Goal: Task Accomplishment & Management: Manage account settings

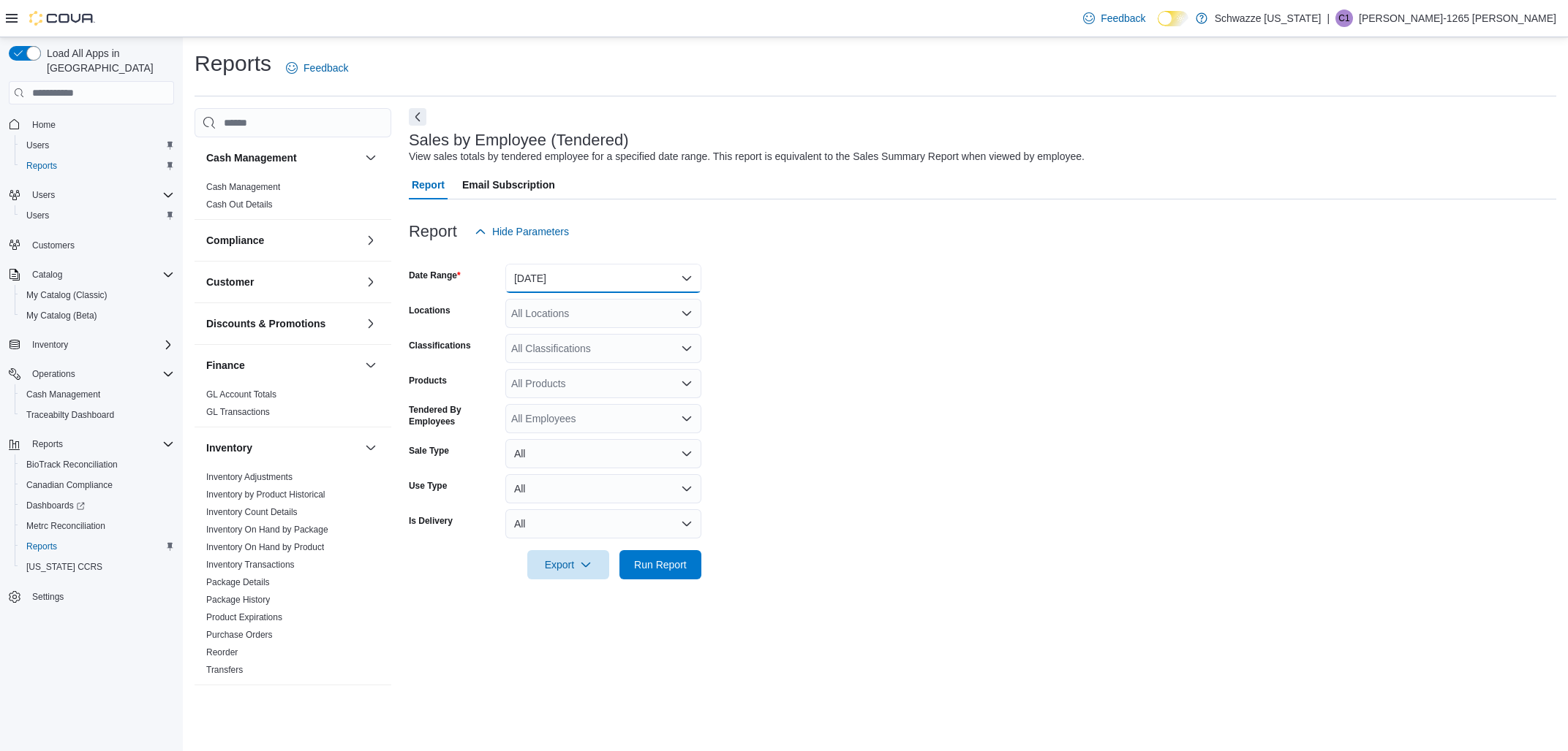
click at [596, 279] on button "[DATE]" at bounding box center [603, 278] width 196 height 30
click at [644, 558] on span "Run Report" at bounding box center [660, 564] width 64 height 30
click at [594, 313] on div "All Locations" at bounding box center [603, 314] width 196 height 30
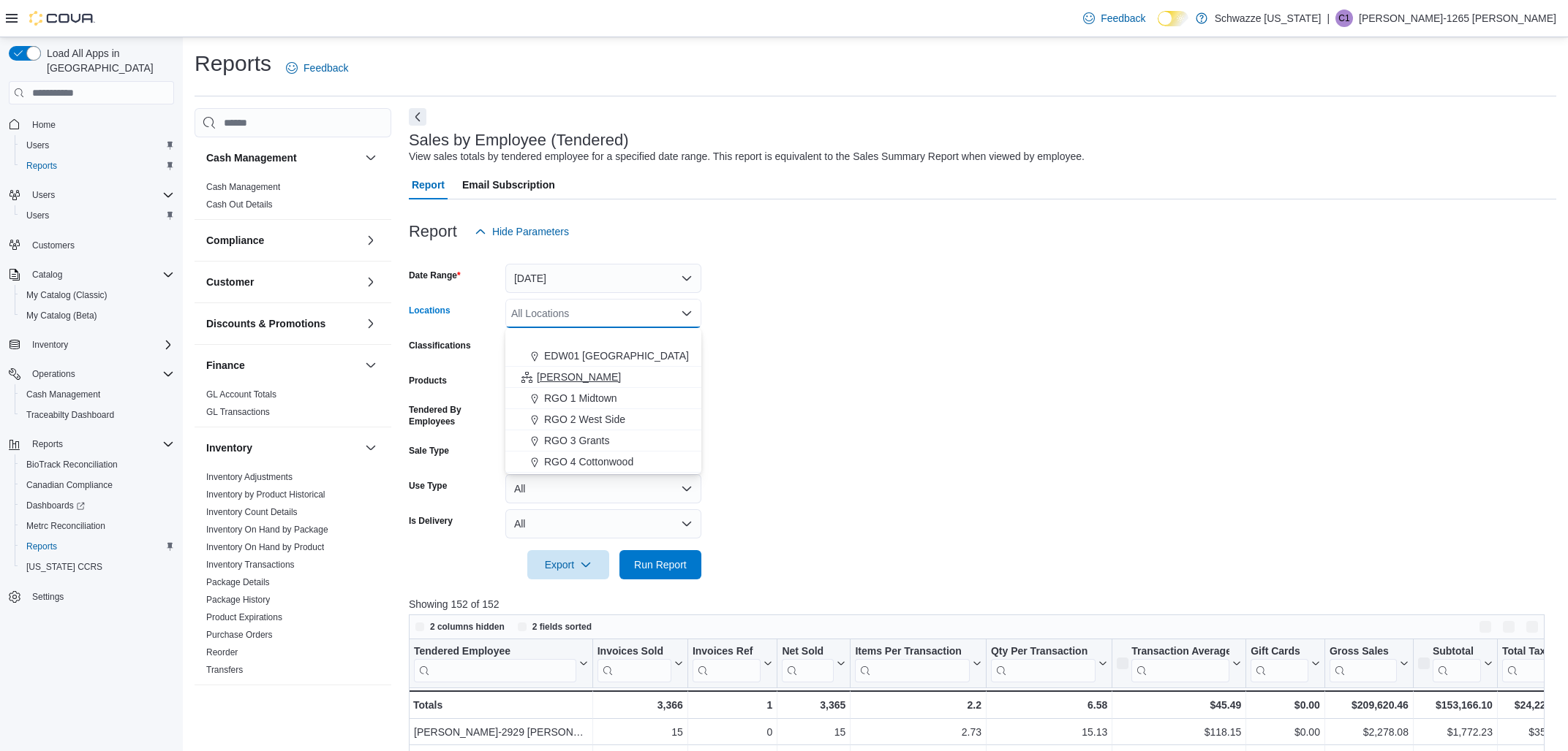
scroll to position [342, 0]
click at [550, 439] on span "RGO 3 Grants" at bounding box center [577, 440] width 65 height 15
click at [648, 563] on span "Run Report" at bounding box center [660, 563] width 52 height 15
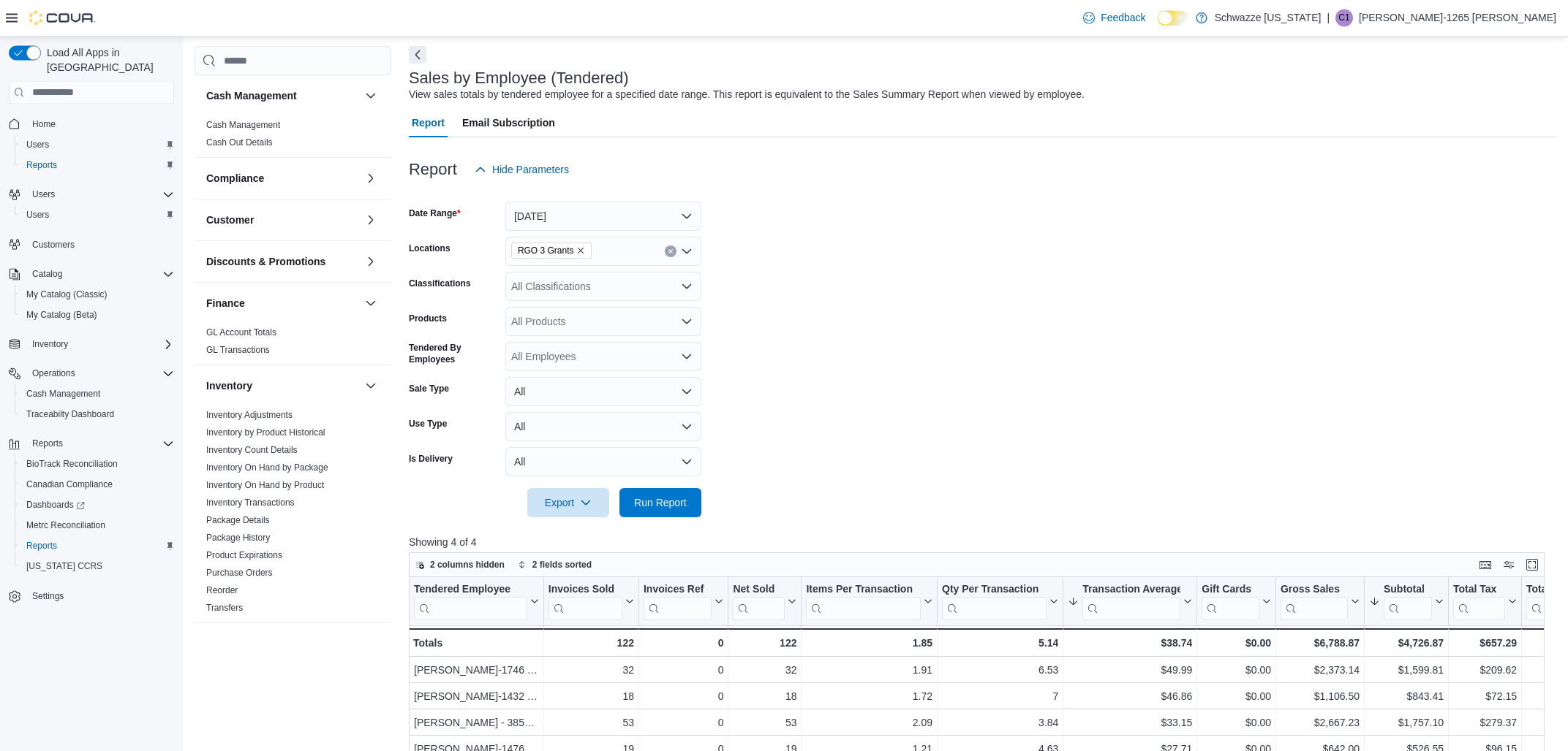
scroll to position [54, 0]
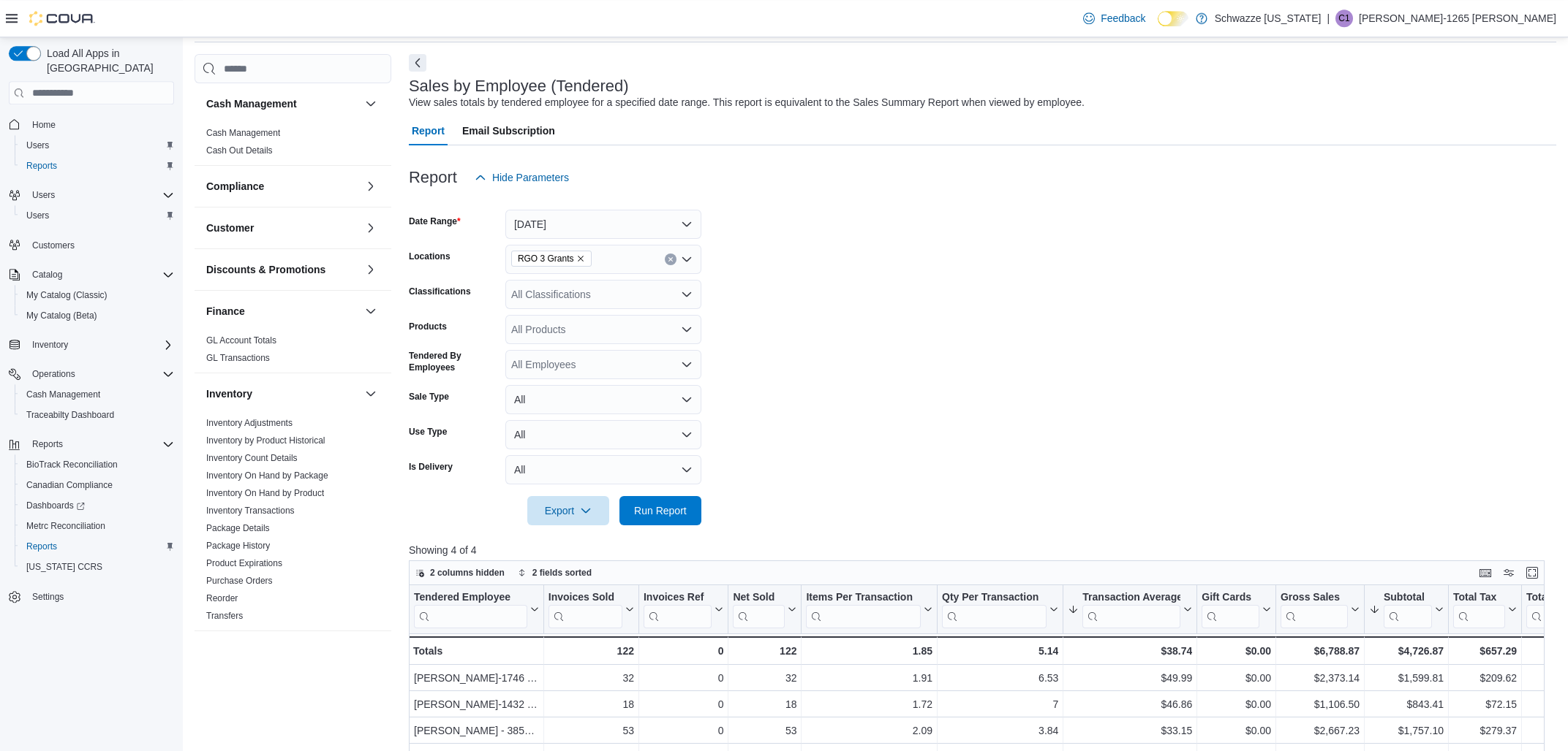
click at [580, 255] on icon "Remove RGO 3 Grants from selection in this group" at bounding box center [581, 259] width 9 height 9
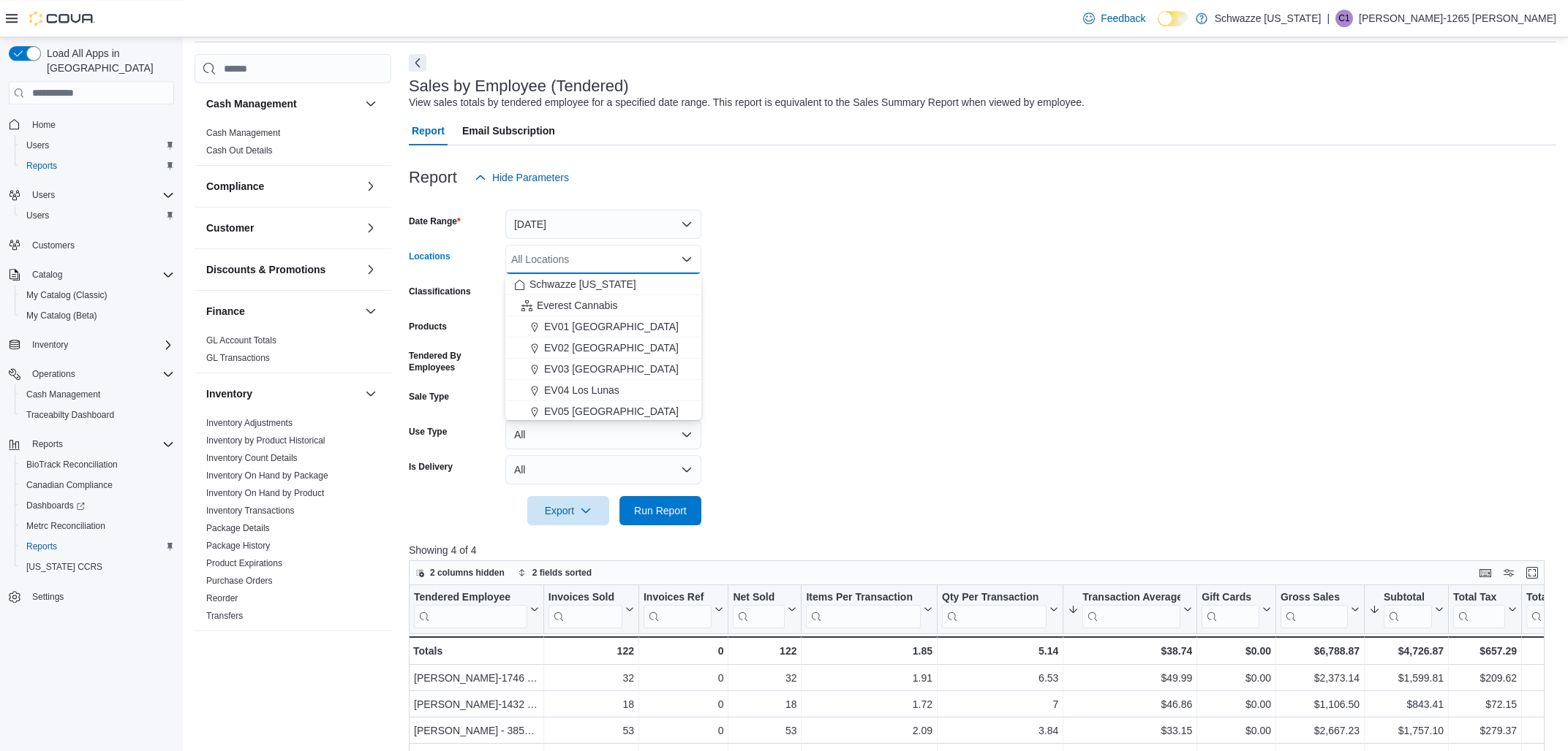
click at [580, 255] on div "All Locations Combo box. Selected. Combo box input. All Locations. Type some te…" at bounding box center [603, 260] width 196 height 30
click at [595, 302] on span "EDW01 [GEOGRAPHIC_DATA]" at bounding box center [616, 302] width 145 height 15
click at [635, 505] on span "Run Report" at bounding box center [660, 510] width 52 height 15
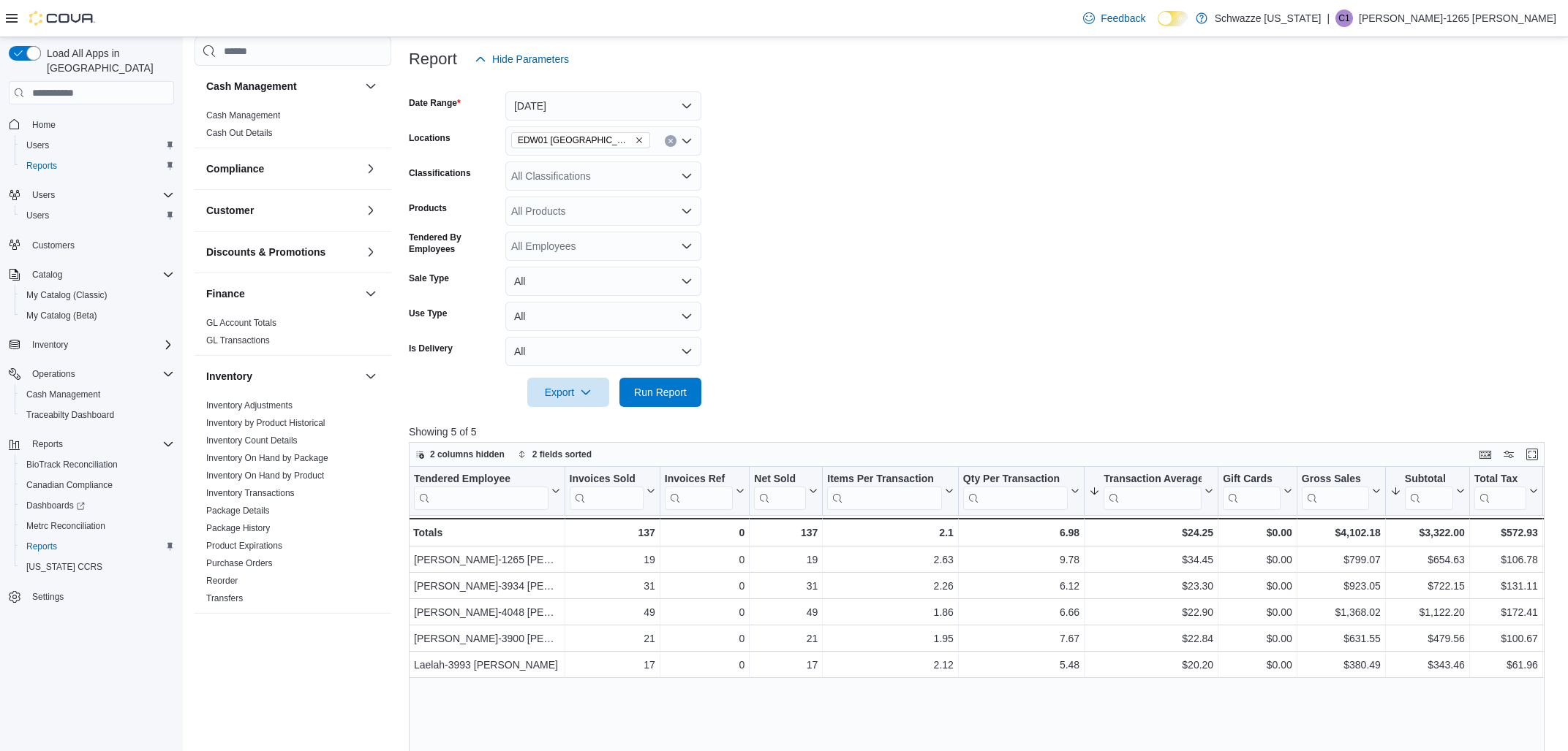
scroll to position [54, 0]
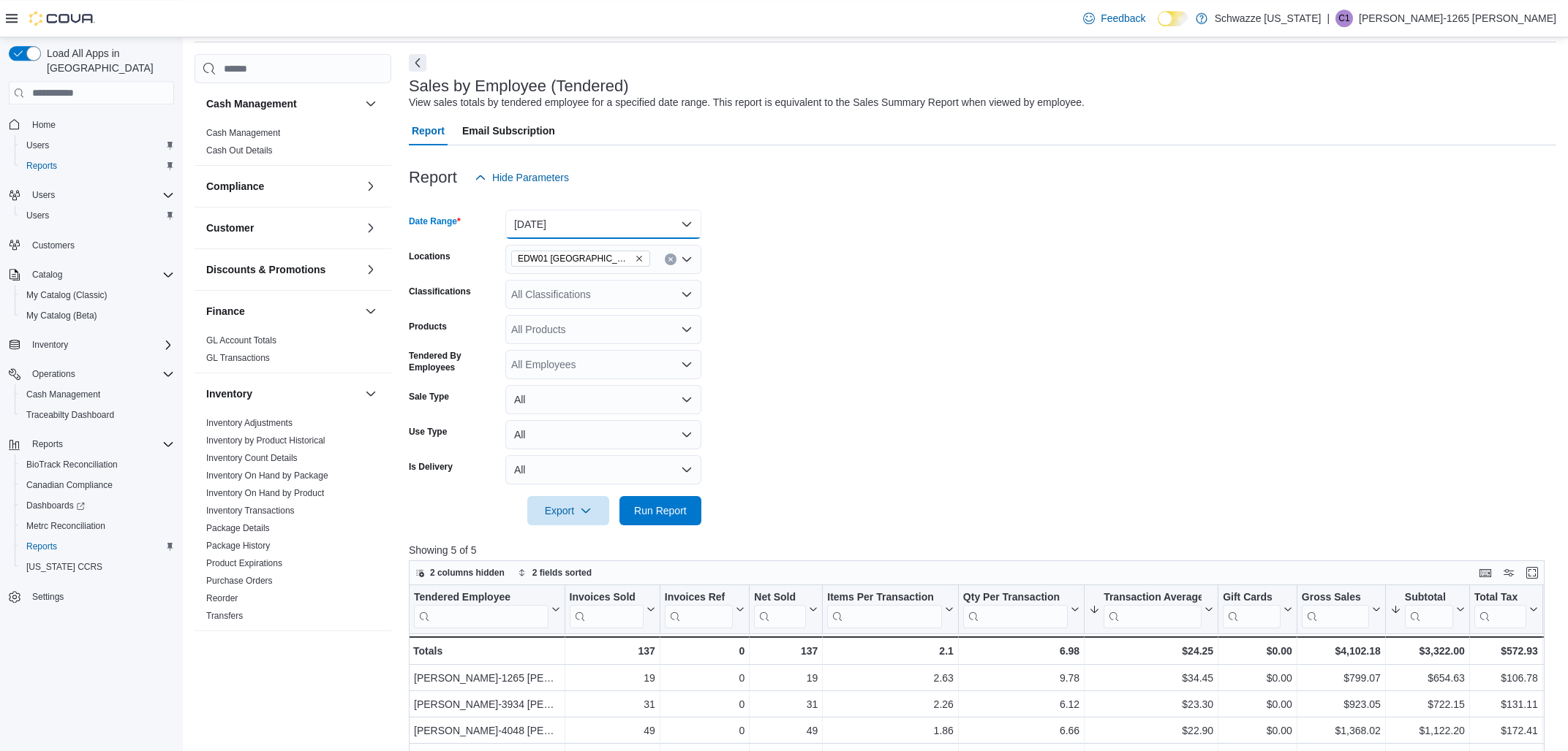
click at [615, 233] on button "[DATE]" at bounding box center [603, 225] width 196 height 30
click at [534, 277] on span "[DATE]" at bounding box center [612, 283] width 167 height 18
click at [662, 500] on span "Run Report" at bounding box center [660, 510] width 64 height 30
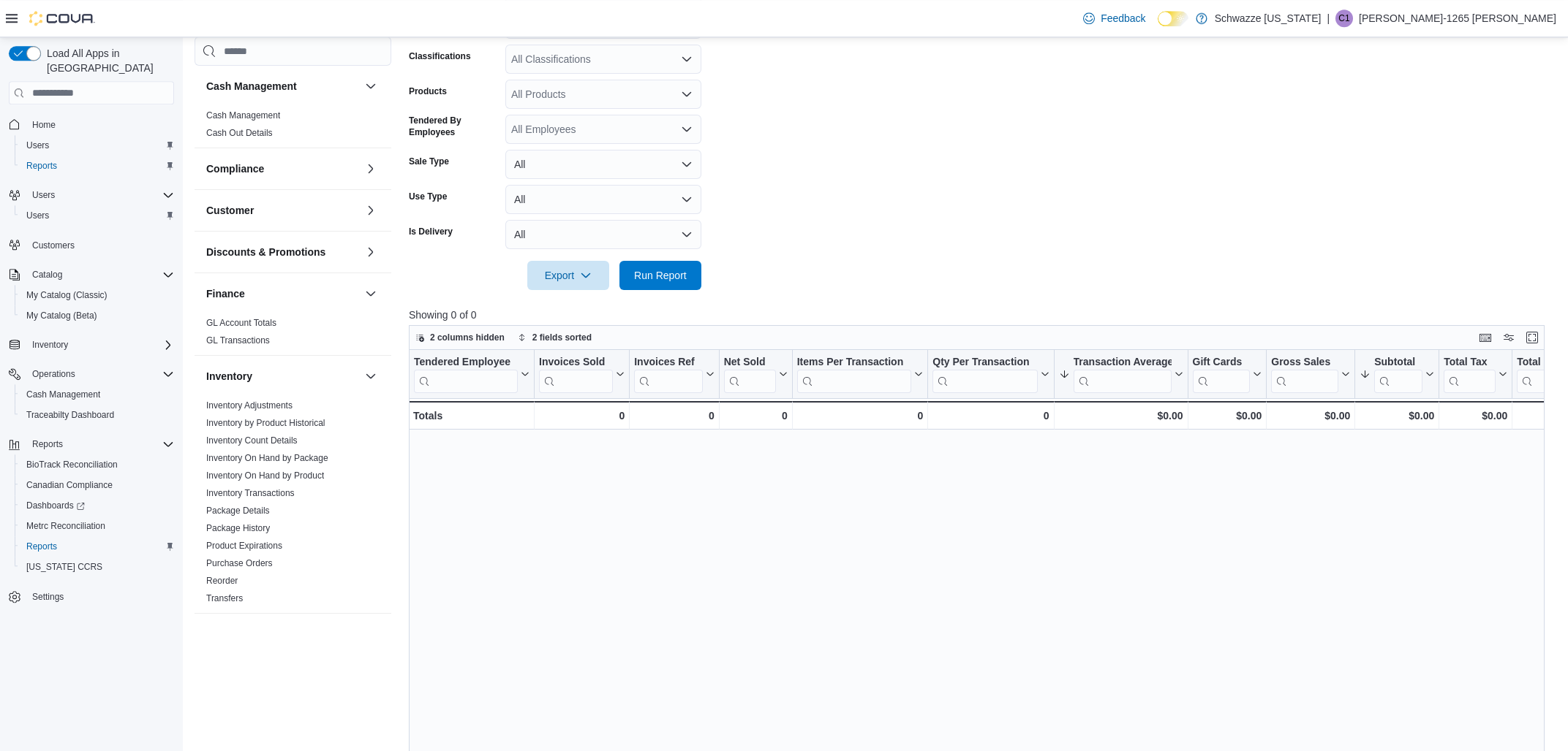
scroll to position [133, 0]
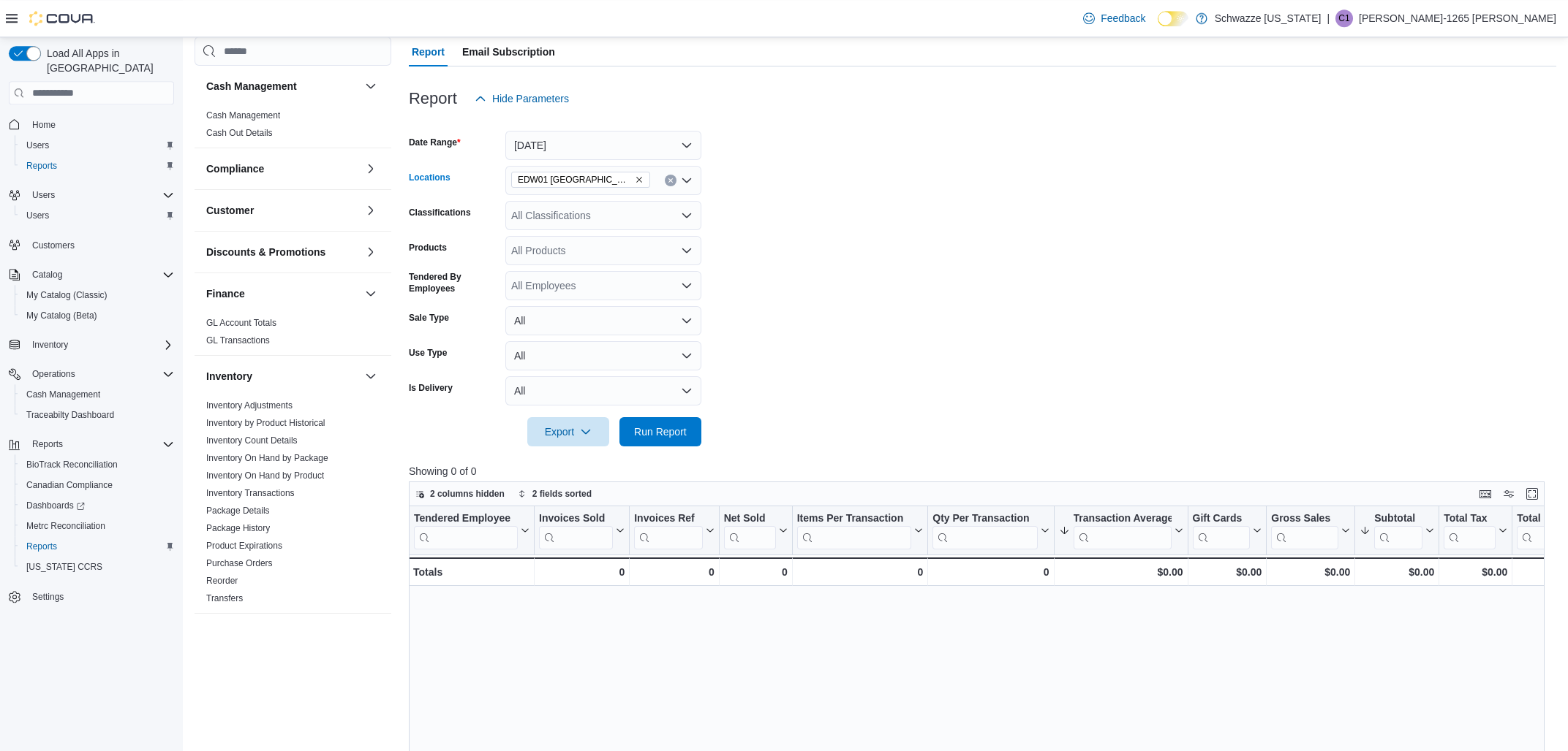
click at [635, 178] on icon "Remove EDW01 Farmington from selection in this group" at bounding box center [639, 180] width 9 height 9
click at [581, 302] on span "RGO 3 Grants" at bounding box center [577, 307] width 65 height 15
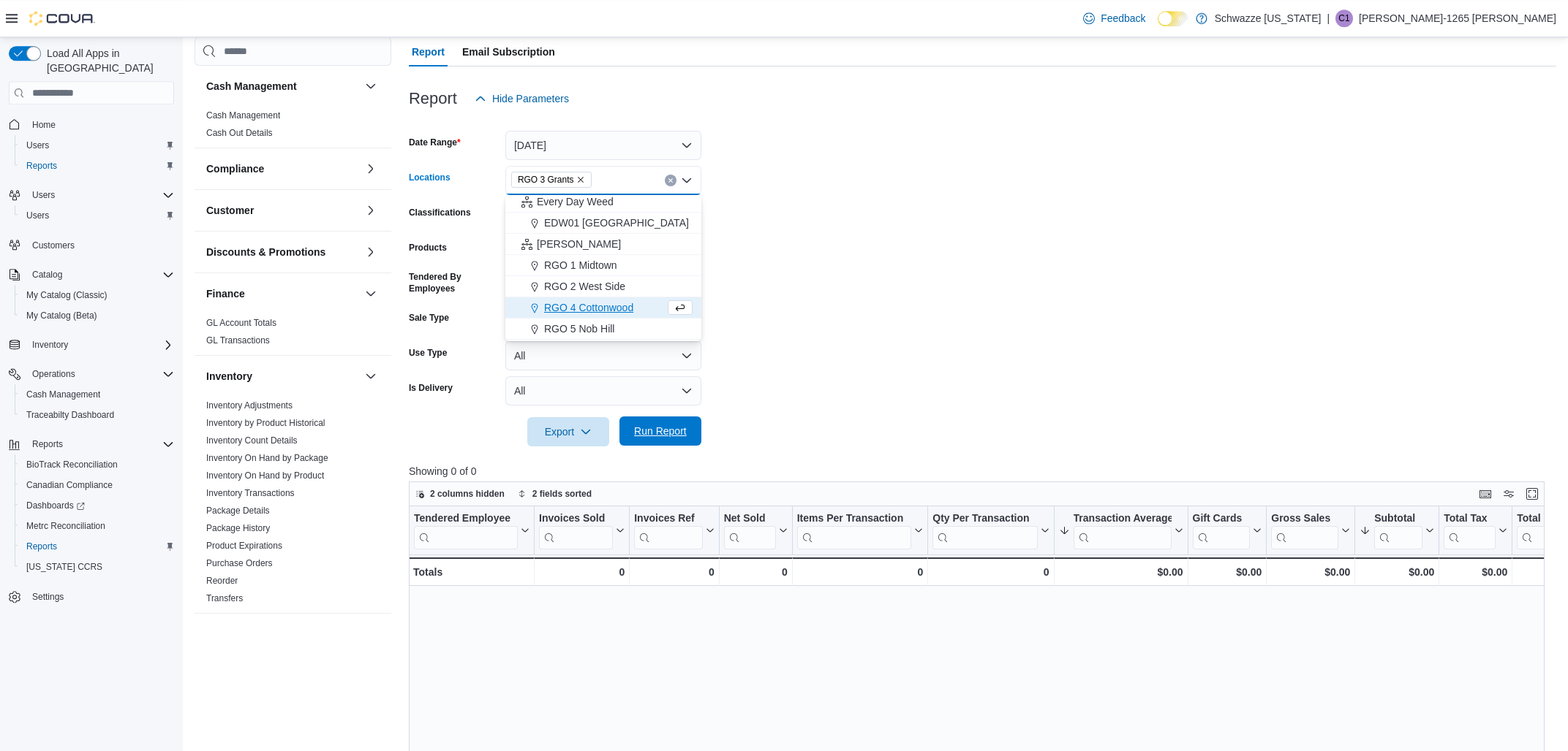
click at [667, 434] on span "Run Report" at bounding box center [660, 431] width 52 height 15
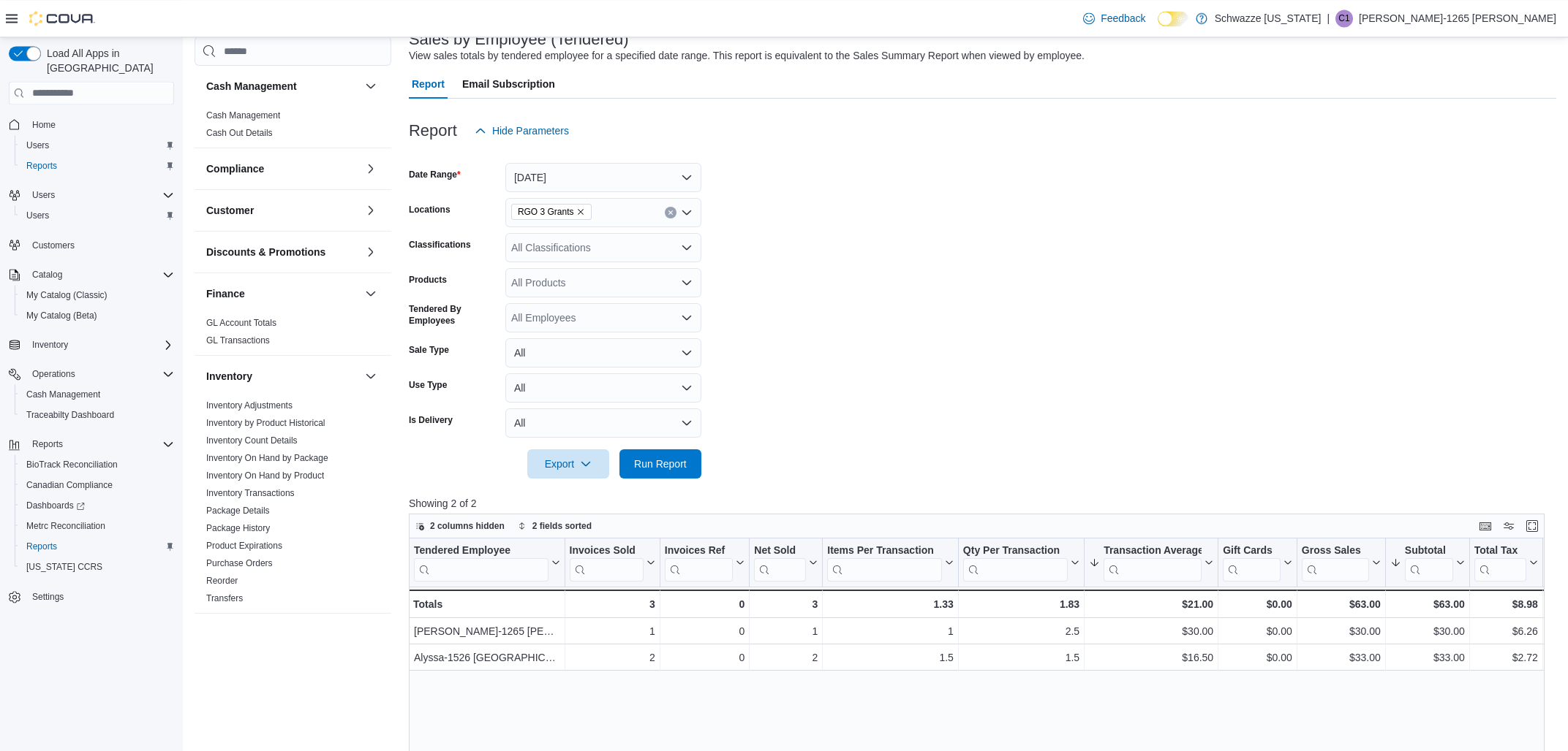
scroll to position [54, 0]
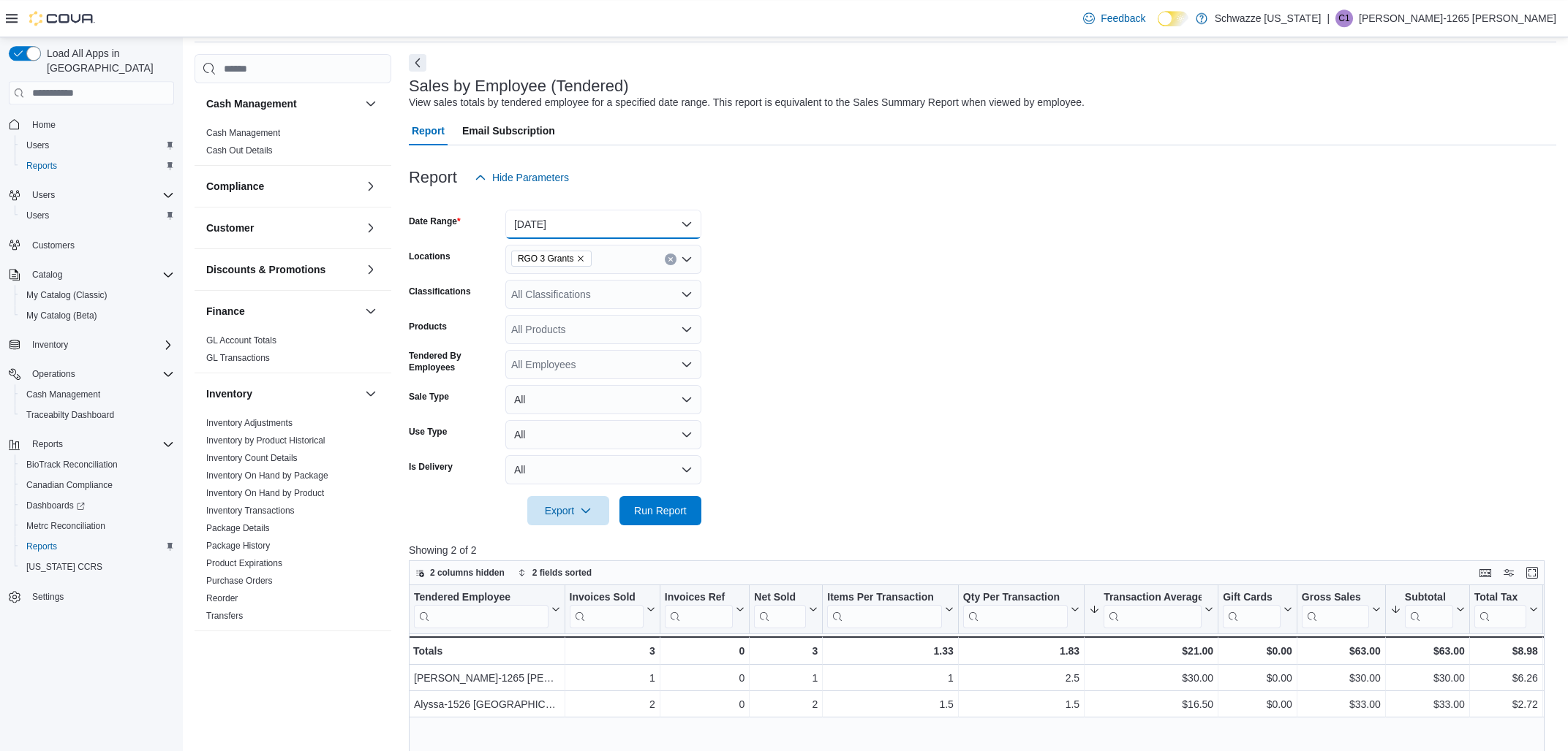
click at [549, 227] on button "[DATE]" at bounding box center [603, 225] width 196 height 30
click at [575, 259] on span "Custom Date" at bounding box center [612, 254] width 167 height 18
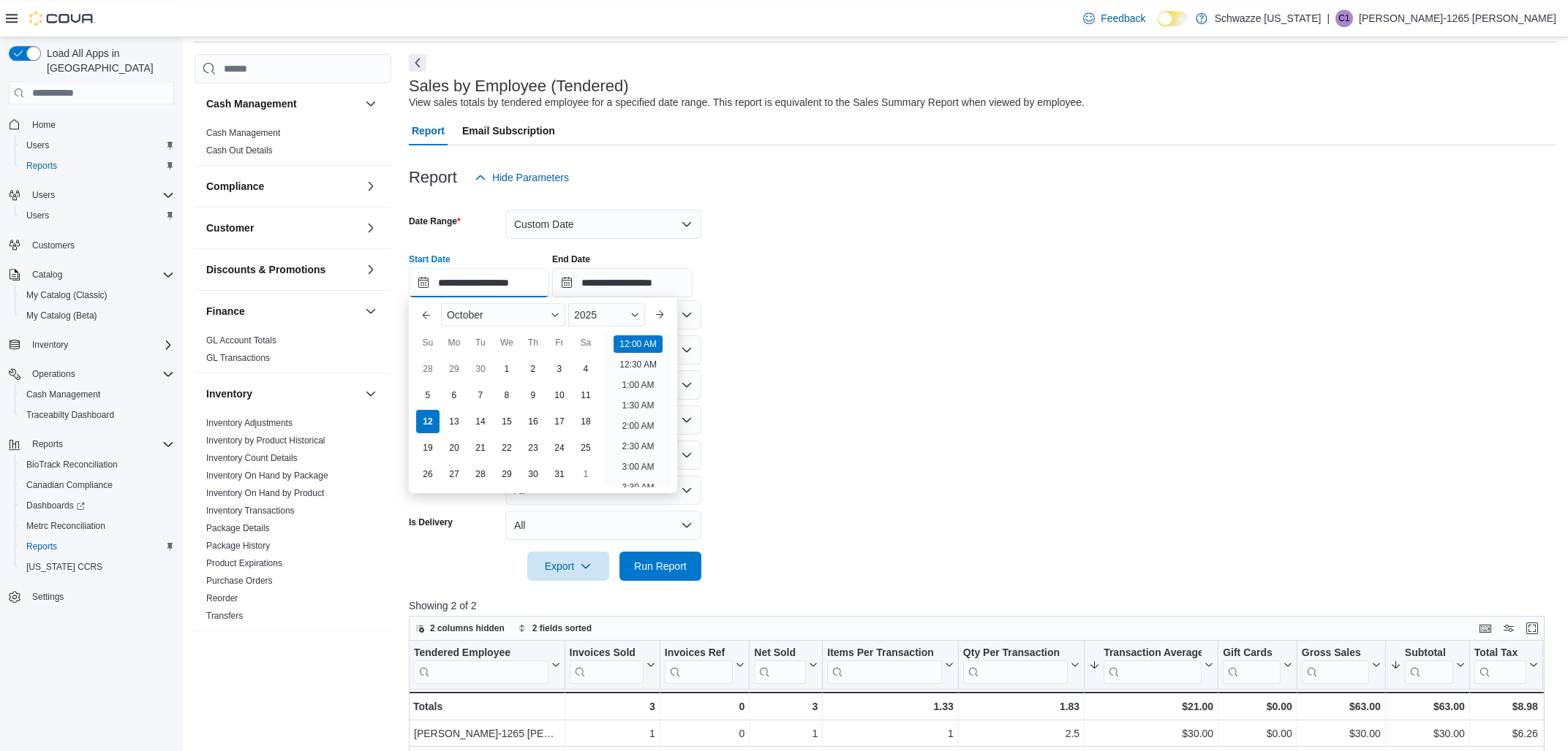
click at [505, 269] on input "**********" at bounding box center [479, 283] width 140 height 30
click at [556, 391] on div "10" at bounding box center [559, 396] width 26 height 26
type input "**********"
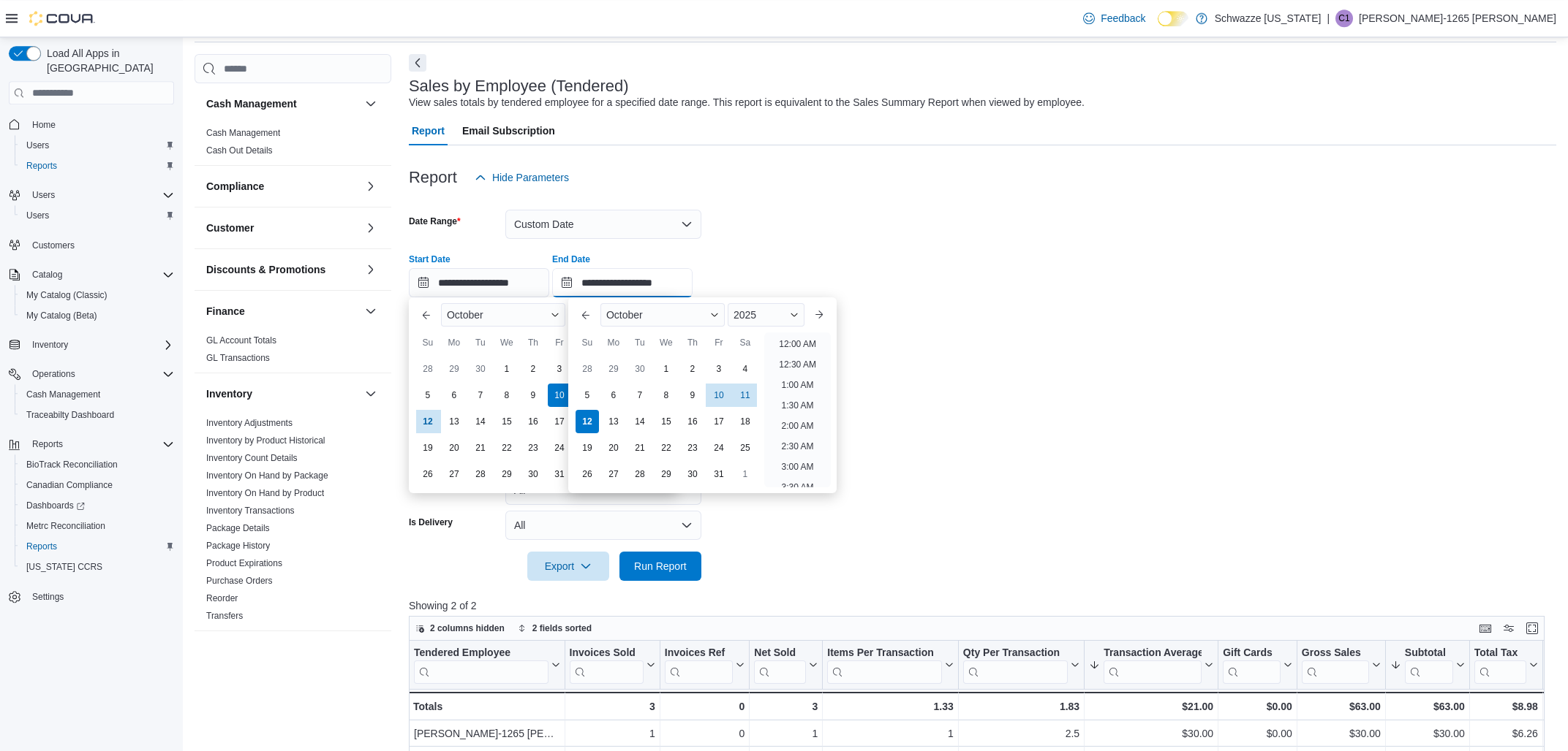
click at [640, 283] on input "**********" at bounding box center [622, 283] width 140 height 30
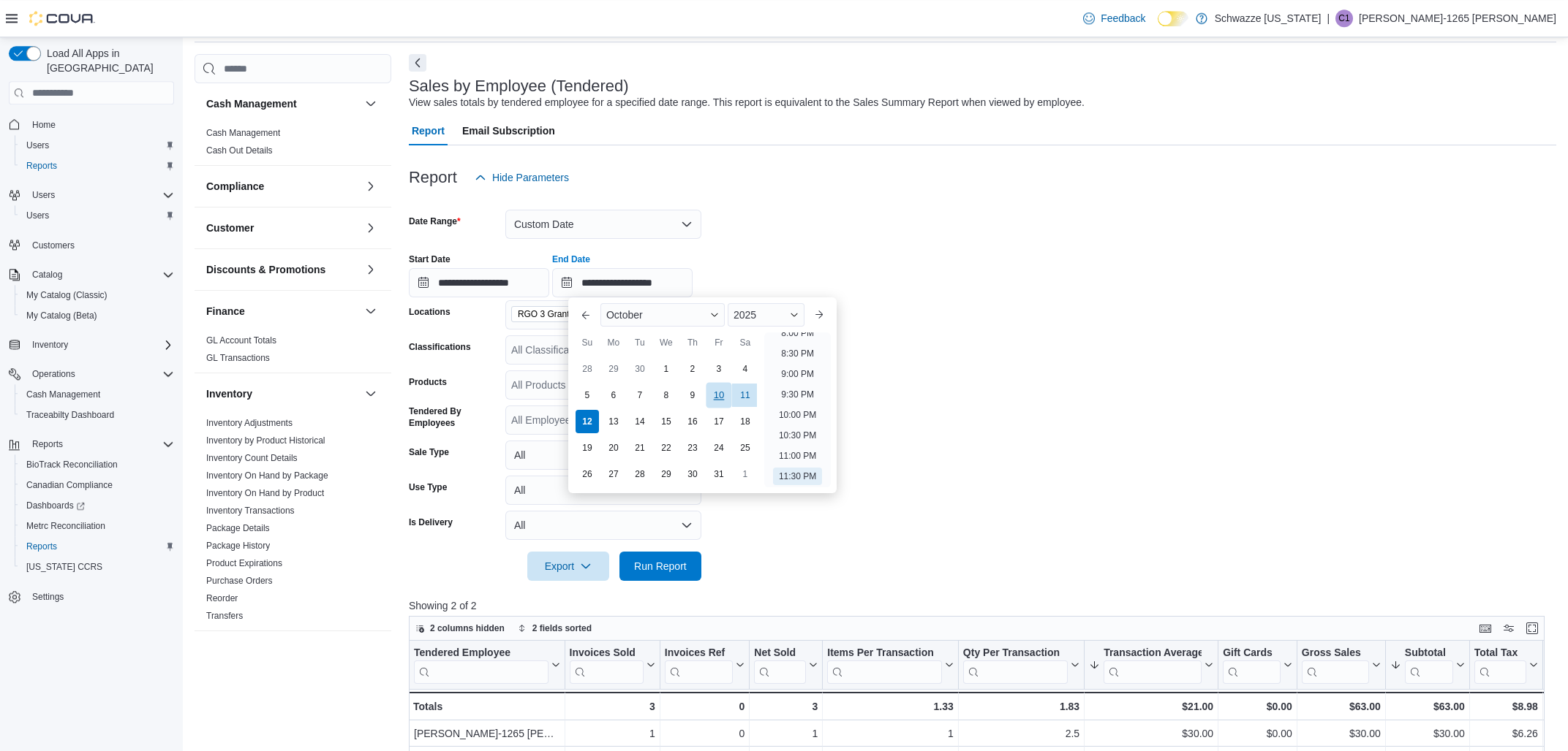
click at [712, 392] on div "10" at bounding box center [719, 396] width 26 height 26
type input "**********"
click at [653, 566] on span "Run Report" at bounding box center [660, 565] width 52 height 15
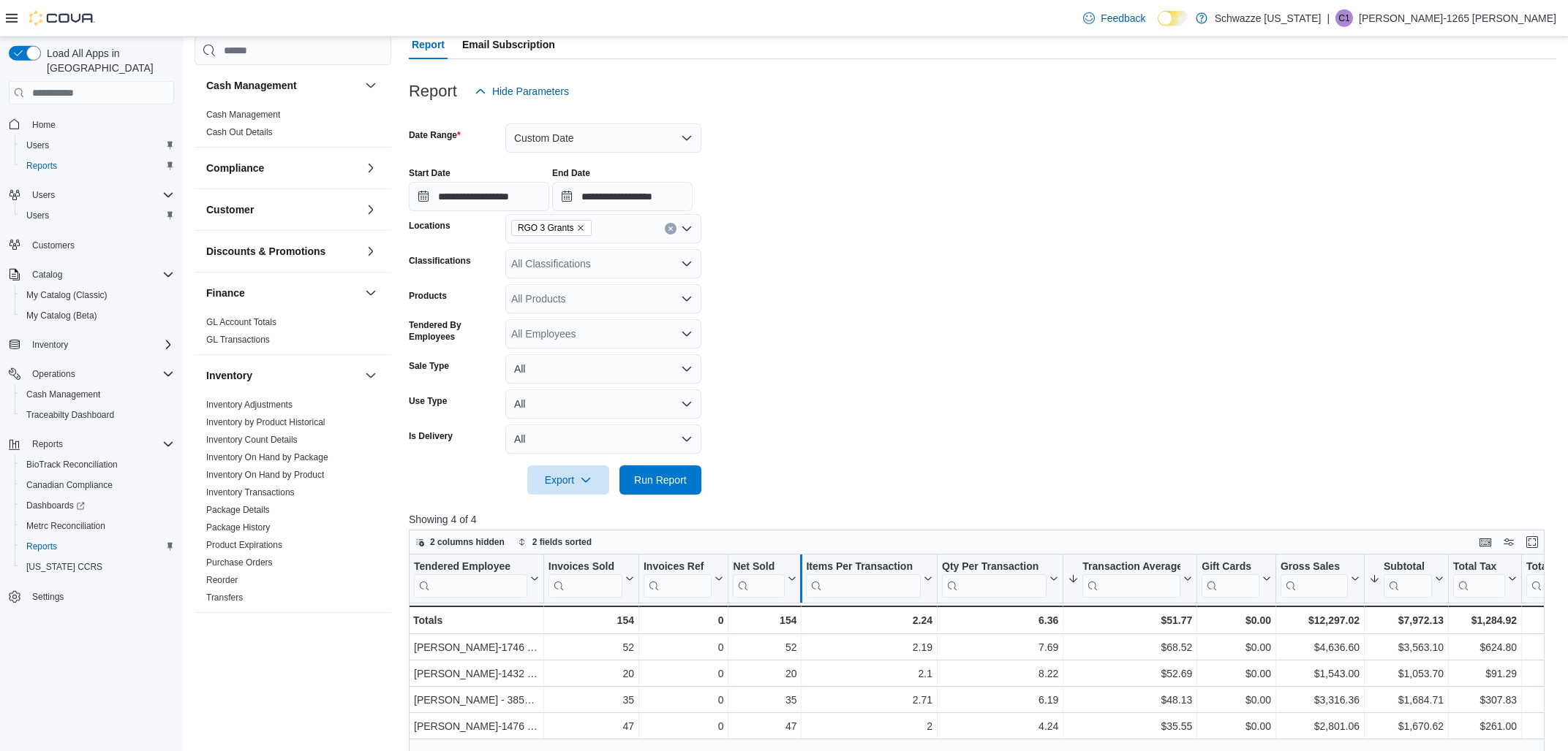
scroll to position [133, 0]
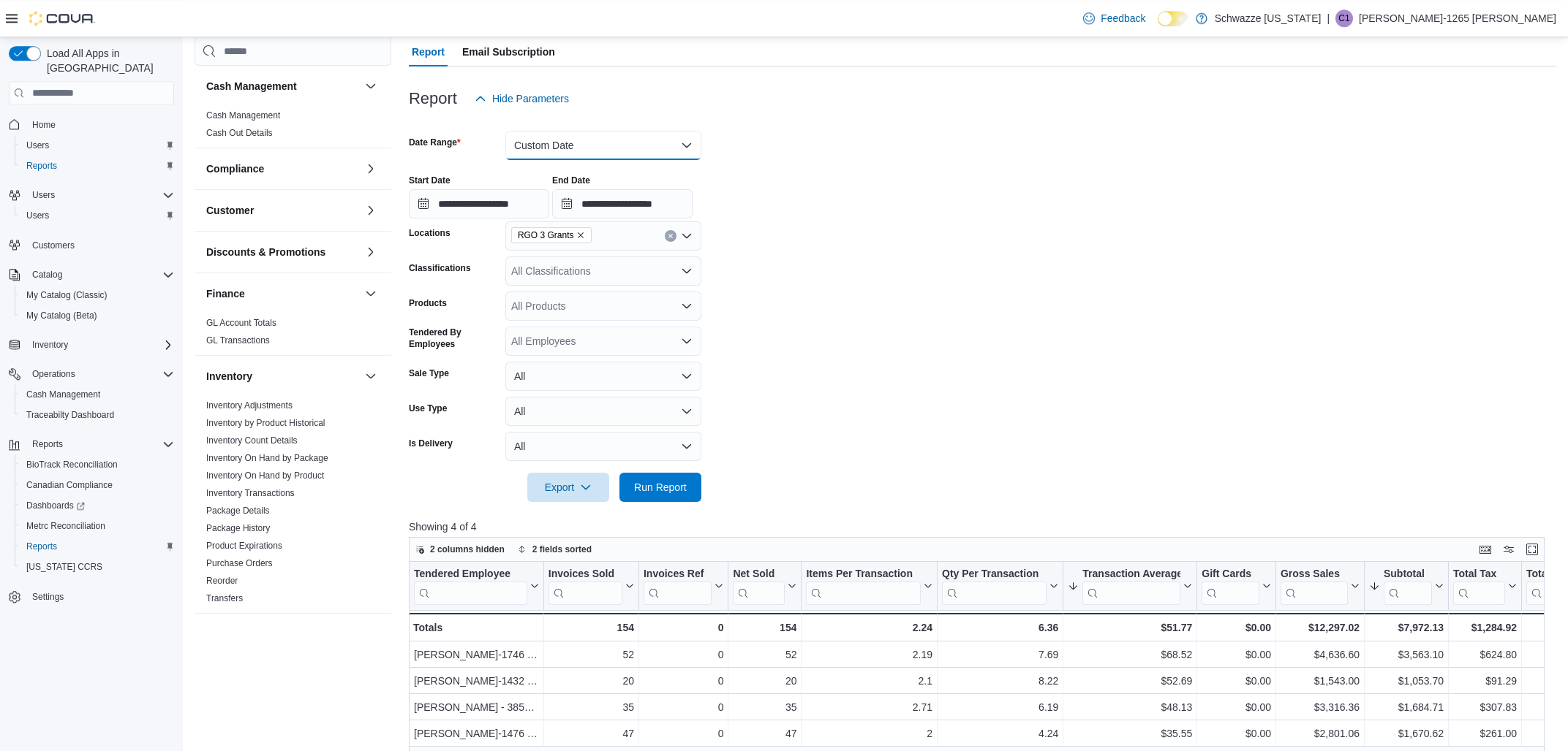
click at [597, 150] on button "Custom Date" at bounding box center [603, 146] width 196 height 30
click at [577, 237] on icon "Remove RGO 3 Grants from selection in this group" at bounding box center [581, 235] width 9 height 9
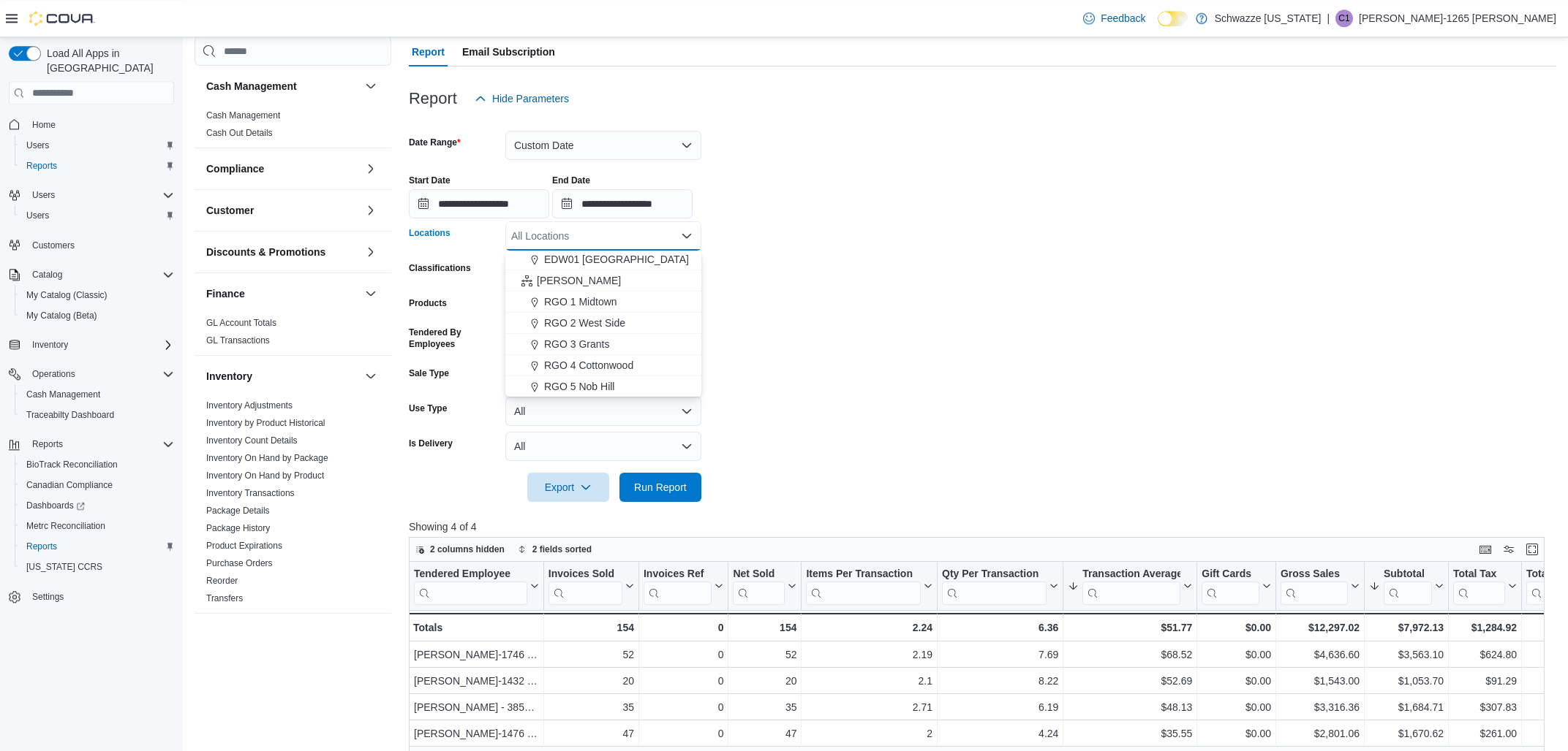
scroll to position [342, 0]
click at [616, 283] on span "EDW01 [GEOGRAPHIC_DATA]" at bounding box center [616, 278] width 145 height 15
click at [659, 485] on span "Run Report" at bounding box center [660, 487] width 52 height 15
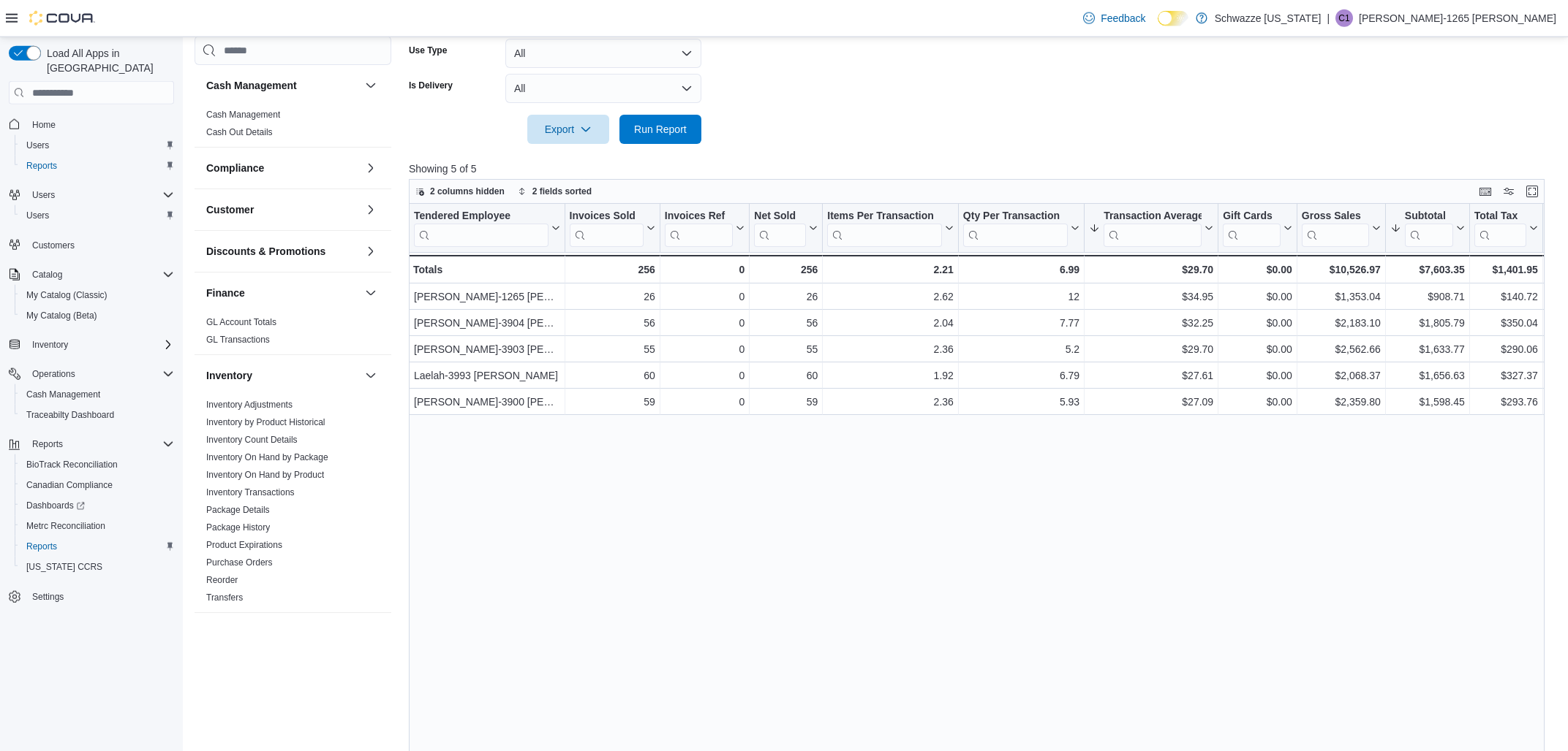
scroll to position [532, 0]
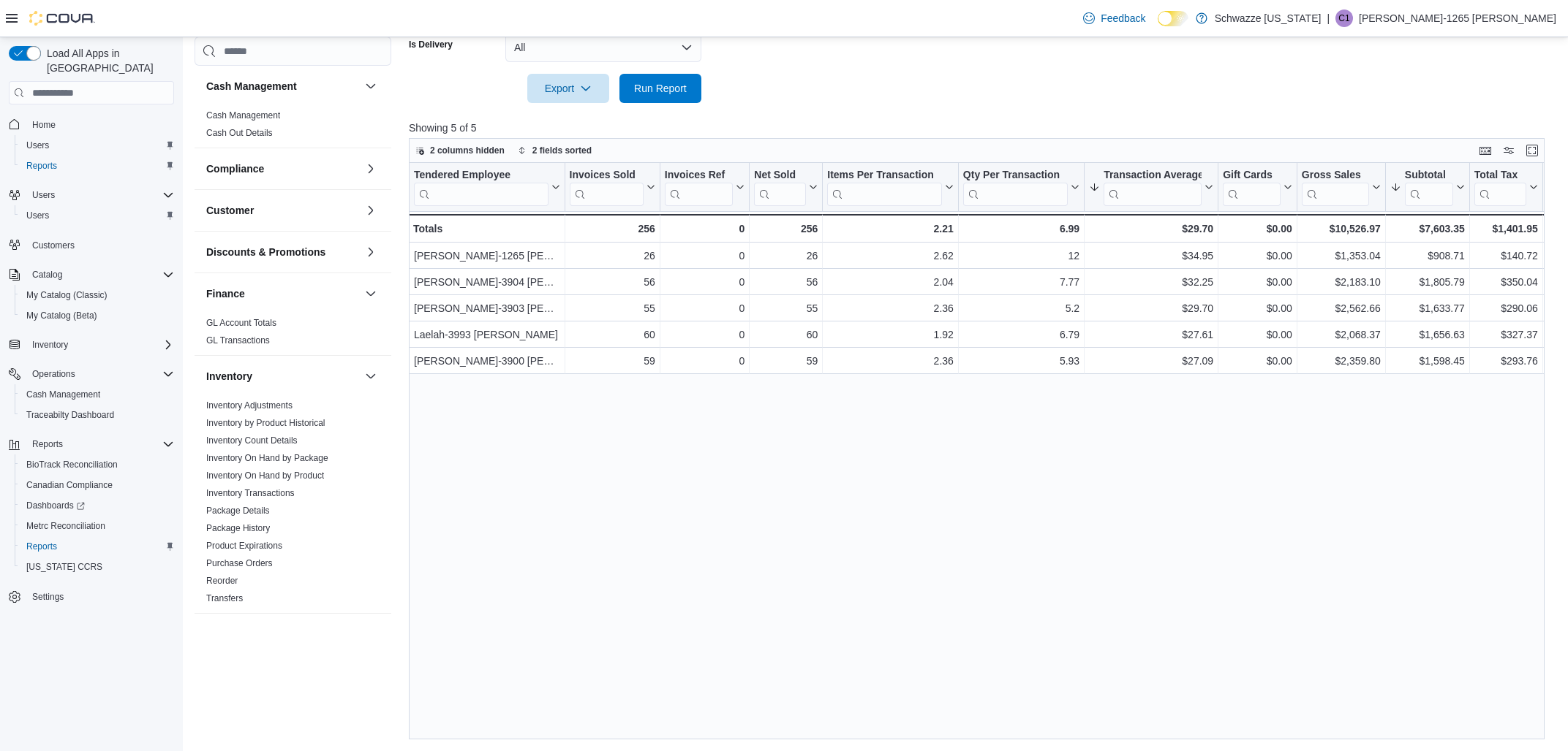
click at [524, 730] on div "Tendered Employee Click to view column header actions Invoices Sold Click to vi…" at bounding box center [977, 451] width 1136 height 576
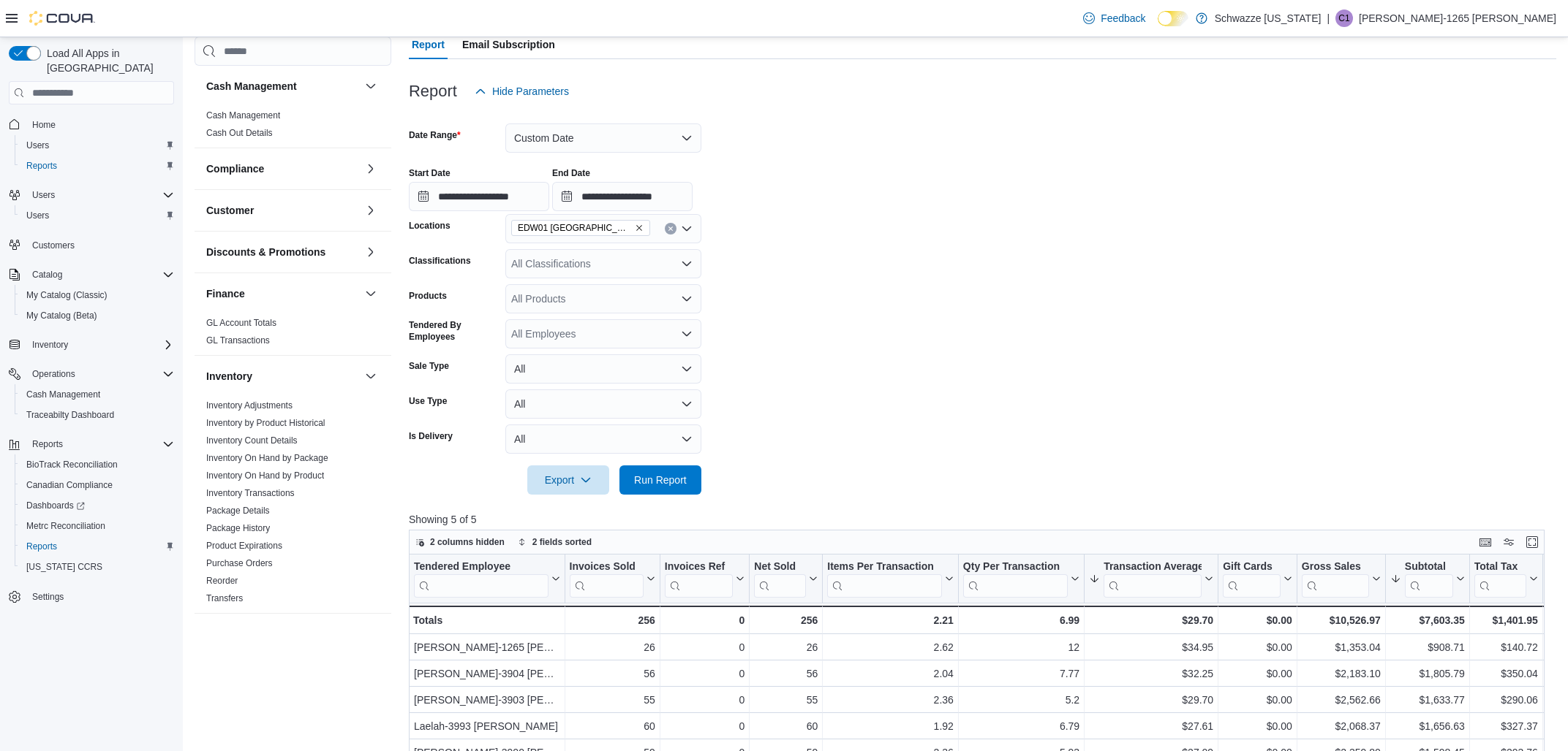
scroll to position [61, 0]
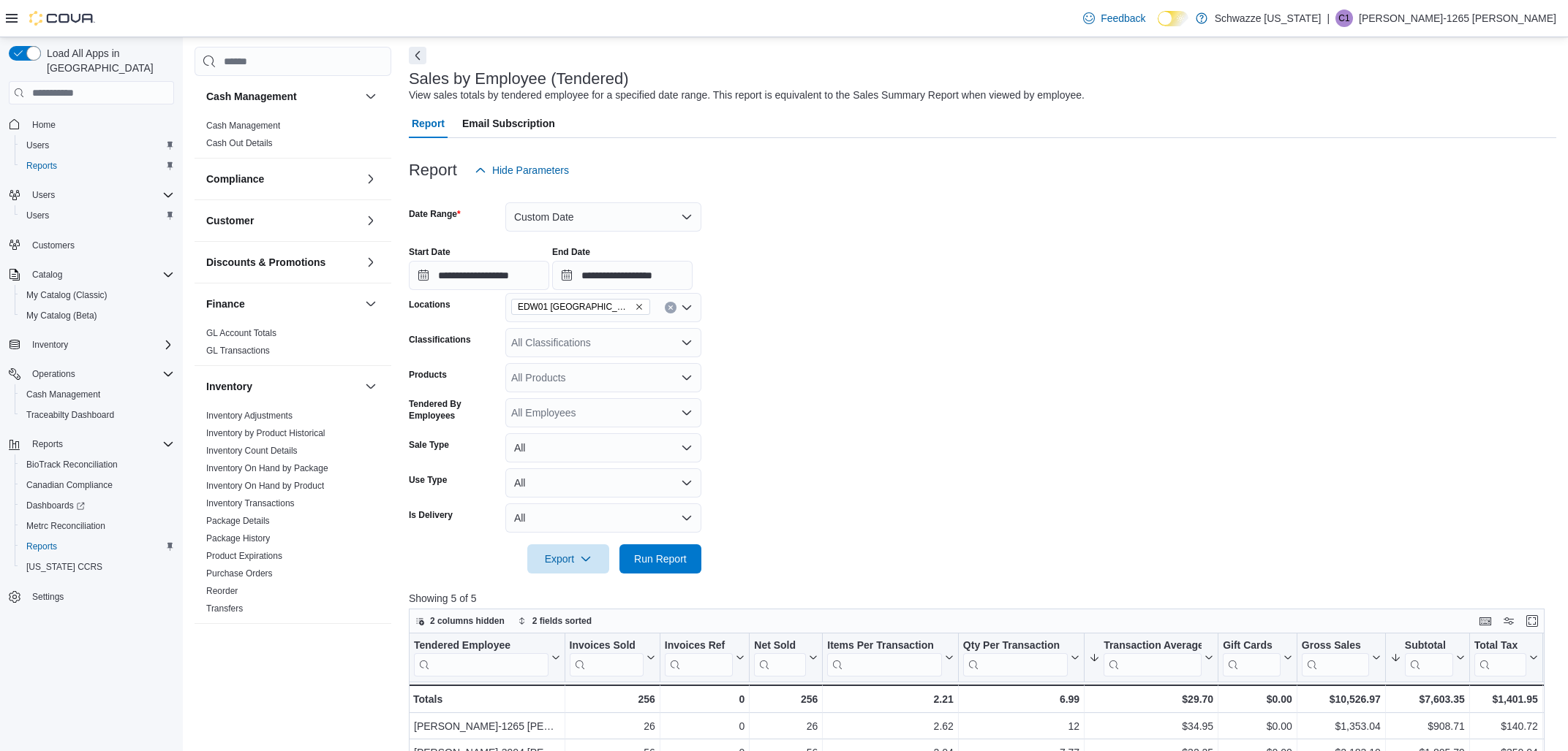
click at [635, 306] on icon "Remove EDW01 Farmington from selection in this group" at bounding box center [639, 307] width 9 height 9
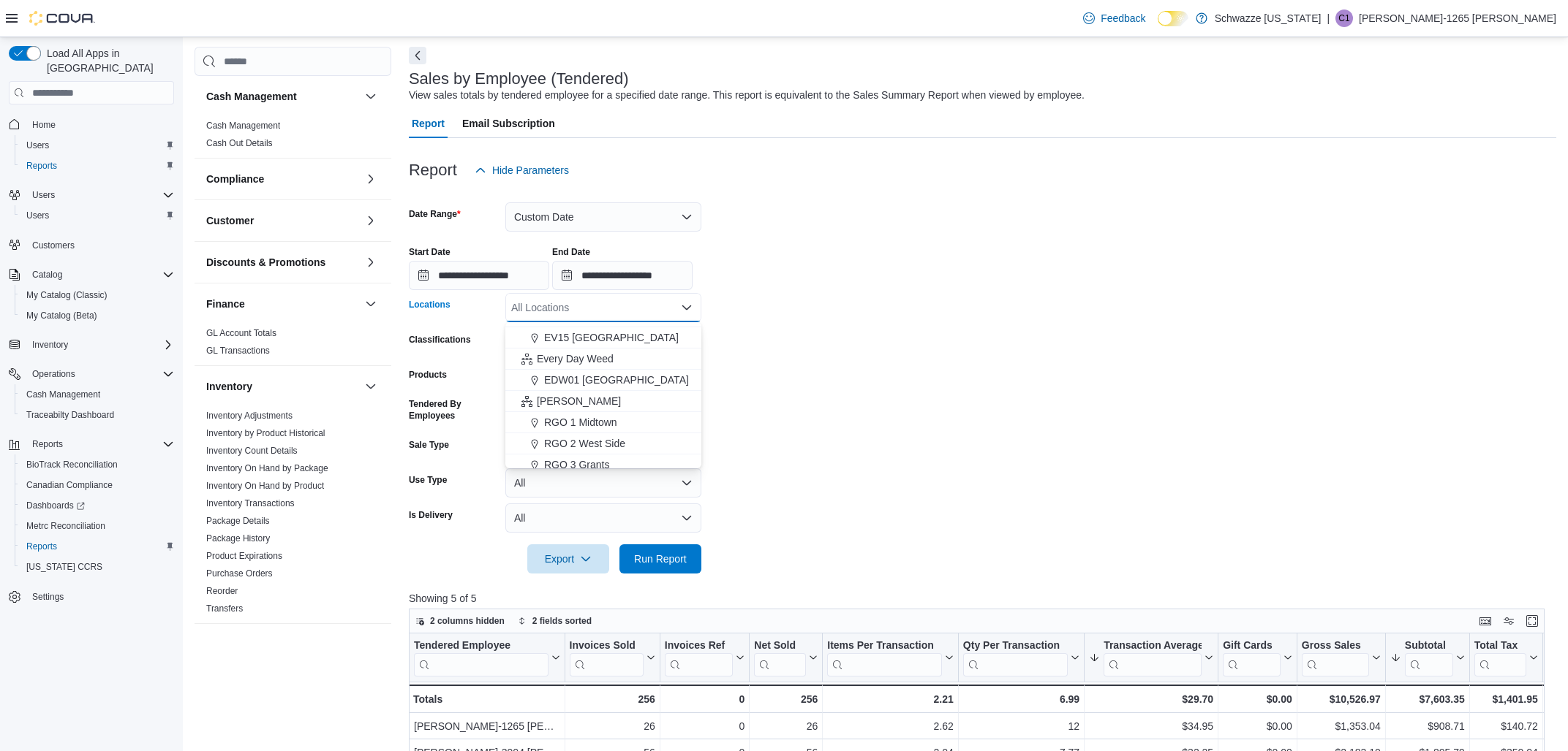
scroll to position [342, 0]
click at [581, 433] on span "RGO 3 Grants" at bounding box center [577, 434] width 65 height 15
click at [630, 214] on button "Custom Date" at bounding box center [603, 217] width 196 height 30
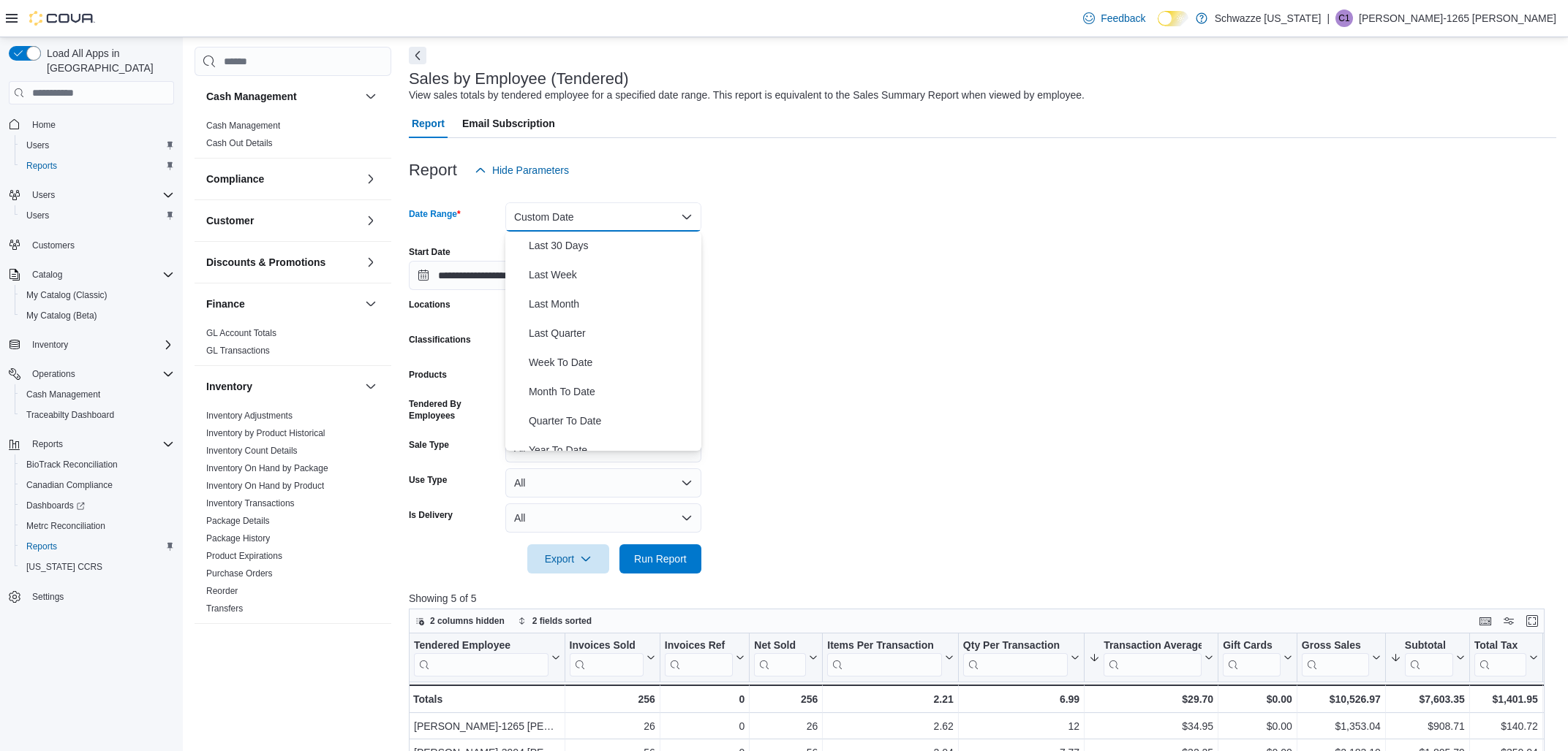
scroll to position [219, 0]
click at [569, 374] on span "Month To Date" at bounding box center [612, 378] width 167 height 18
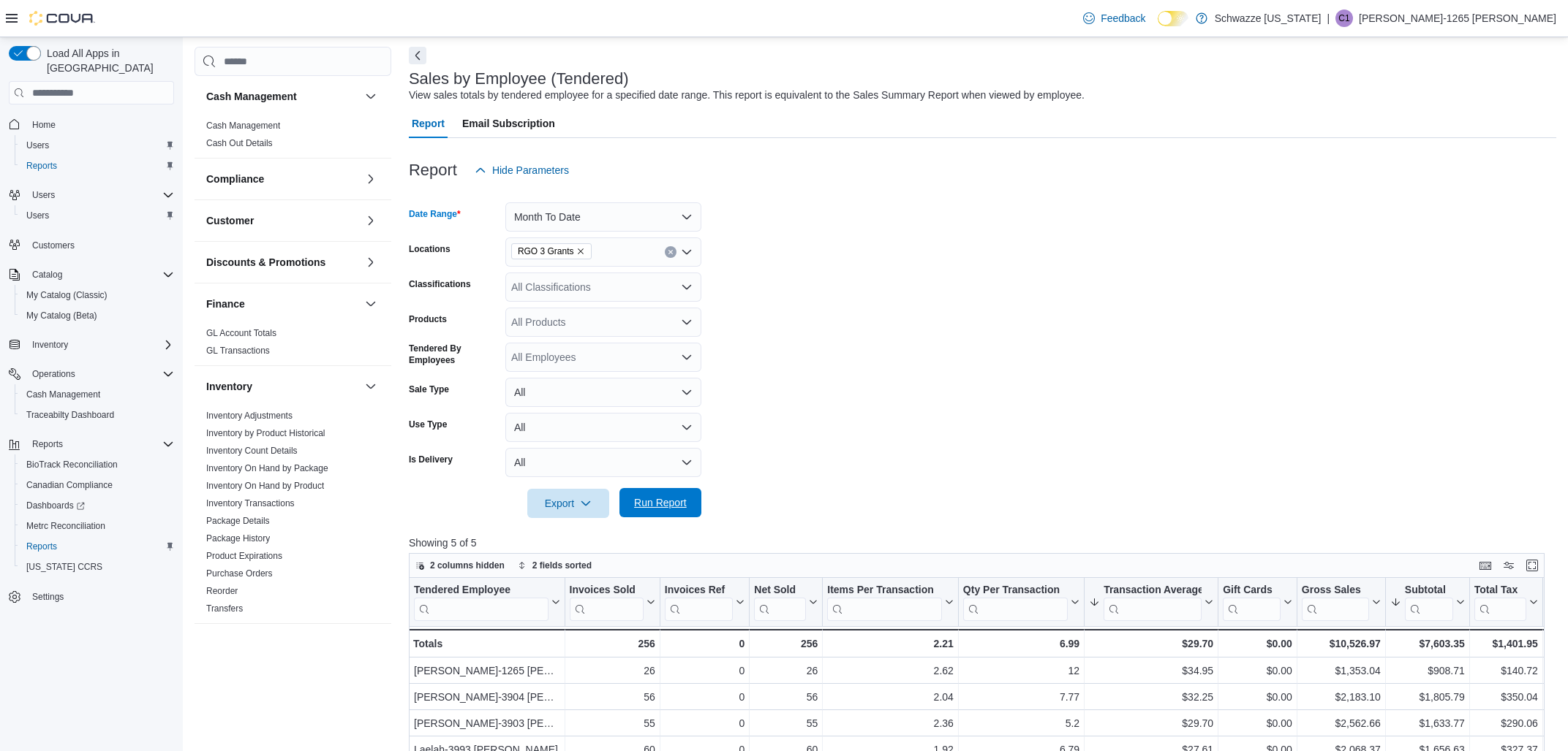
click at [667, 504] on span "Run Report" at bounding box center [660, 502] width 52 height 15
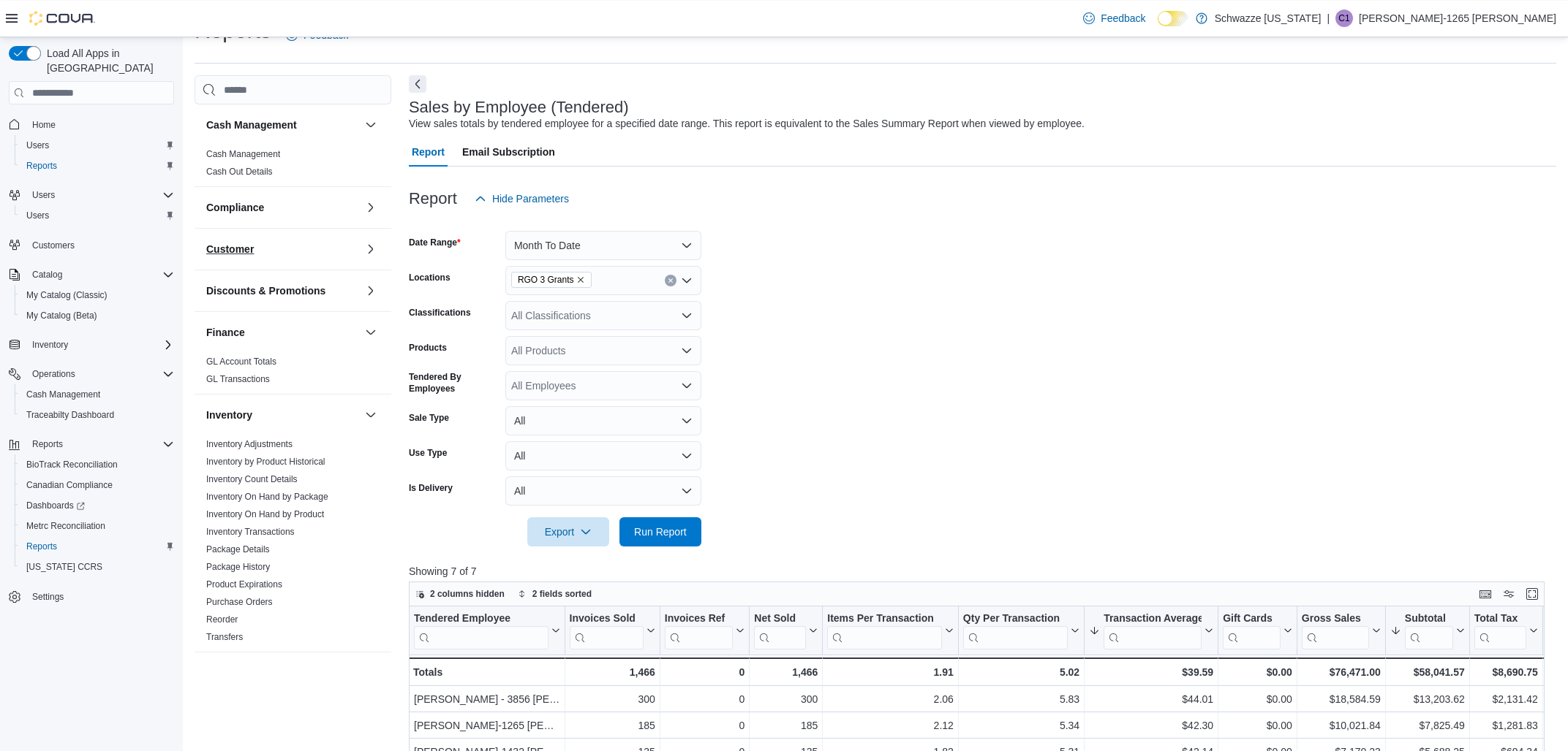
scroll to position [6, 0]
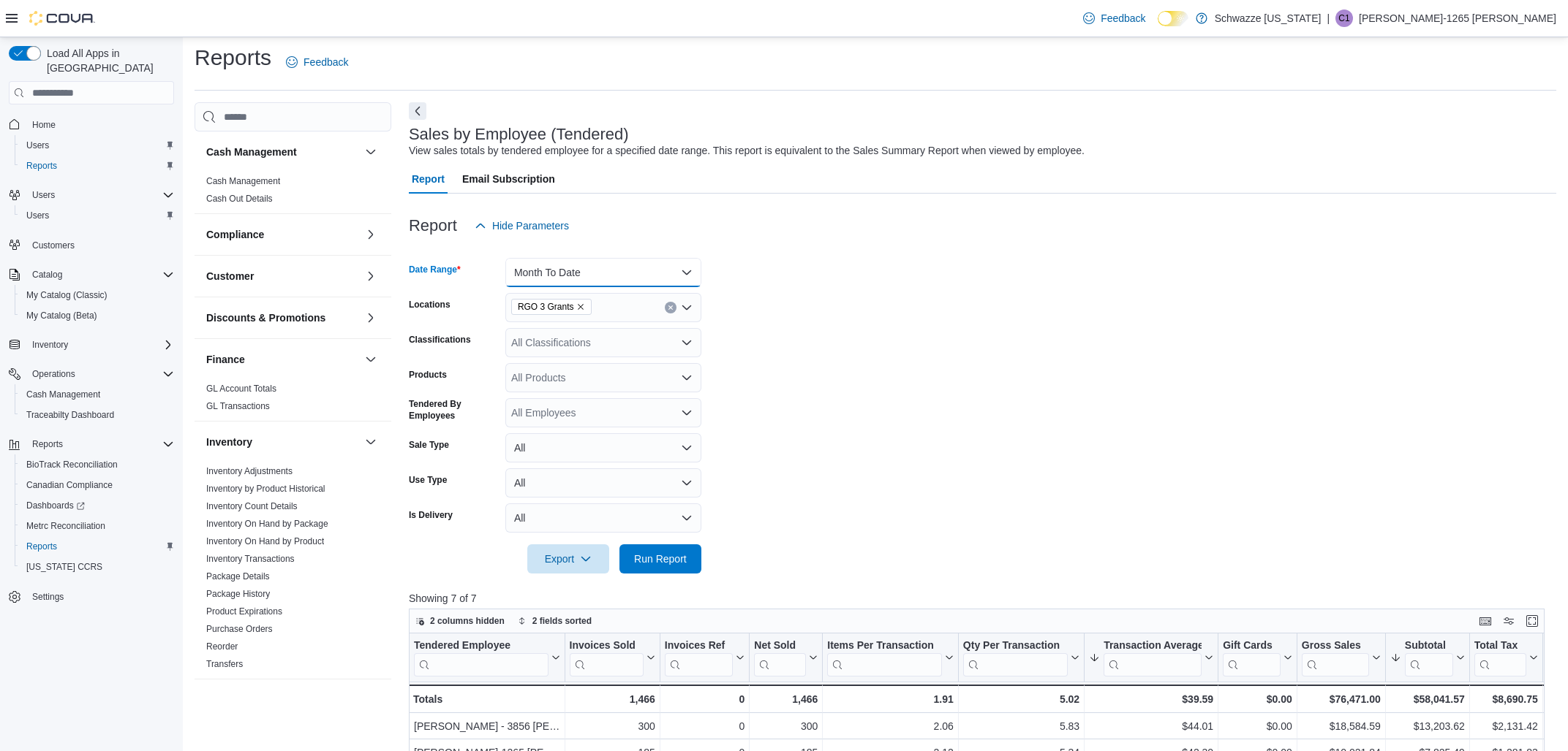
click at [631, 283] on button "Month To Date" at bounding box center [603, 272] width 196 height 30
click at [564, 303] on span "Custom Date" at bounding box center [612, 302] width 167 height 18
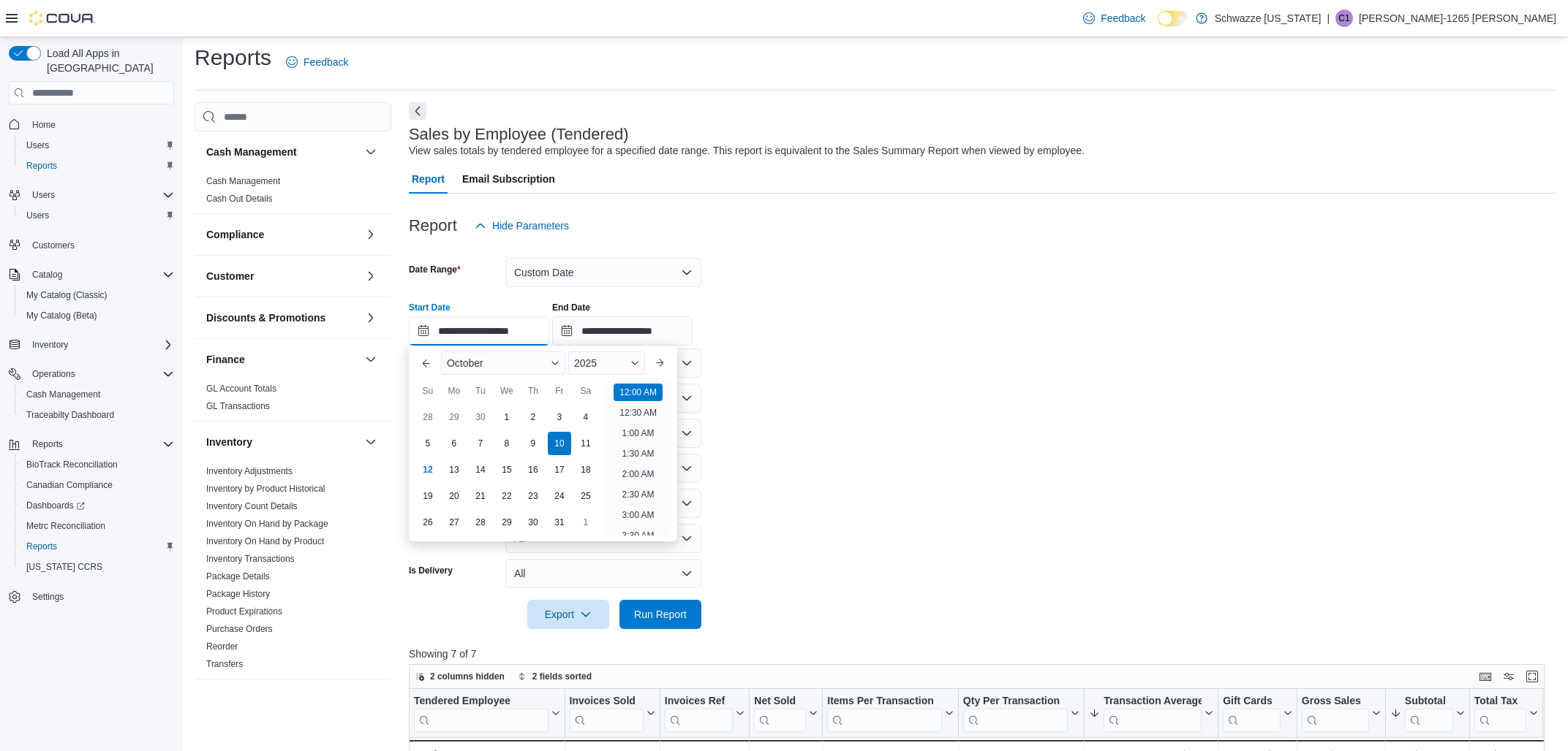
click at [479, 329] on input "**********" at bounding box center [479, 332] width 140 height 30
click at [566, 417] on div "3" at bounding box center [559, 417] width 26 height 26
type input "**********"
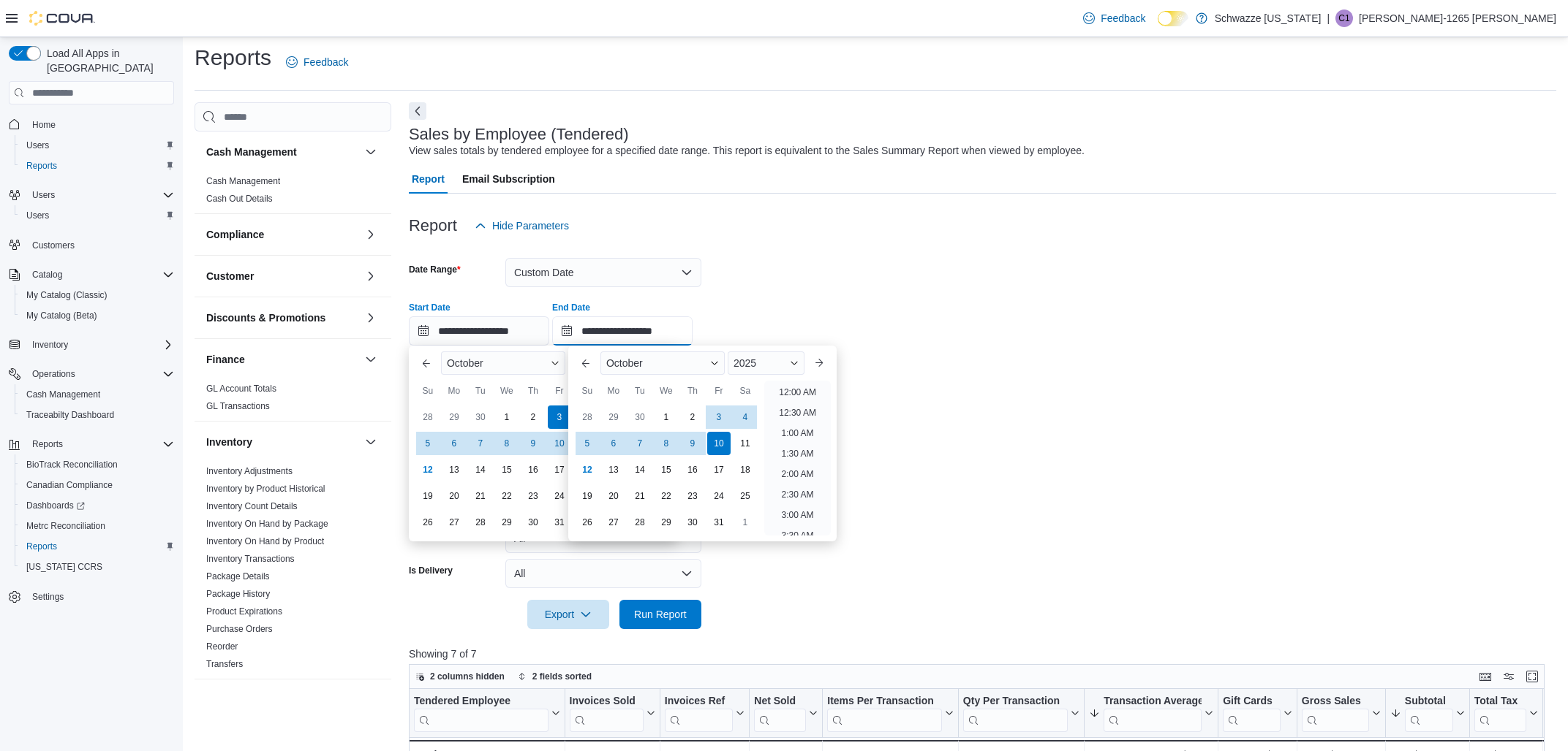
click at [622, 342] on input "**********" at bounding box center [622, 332] width 140 height 30
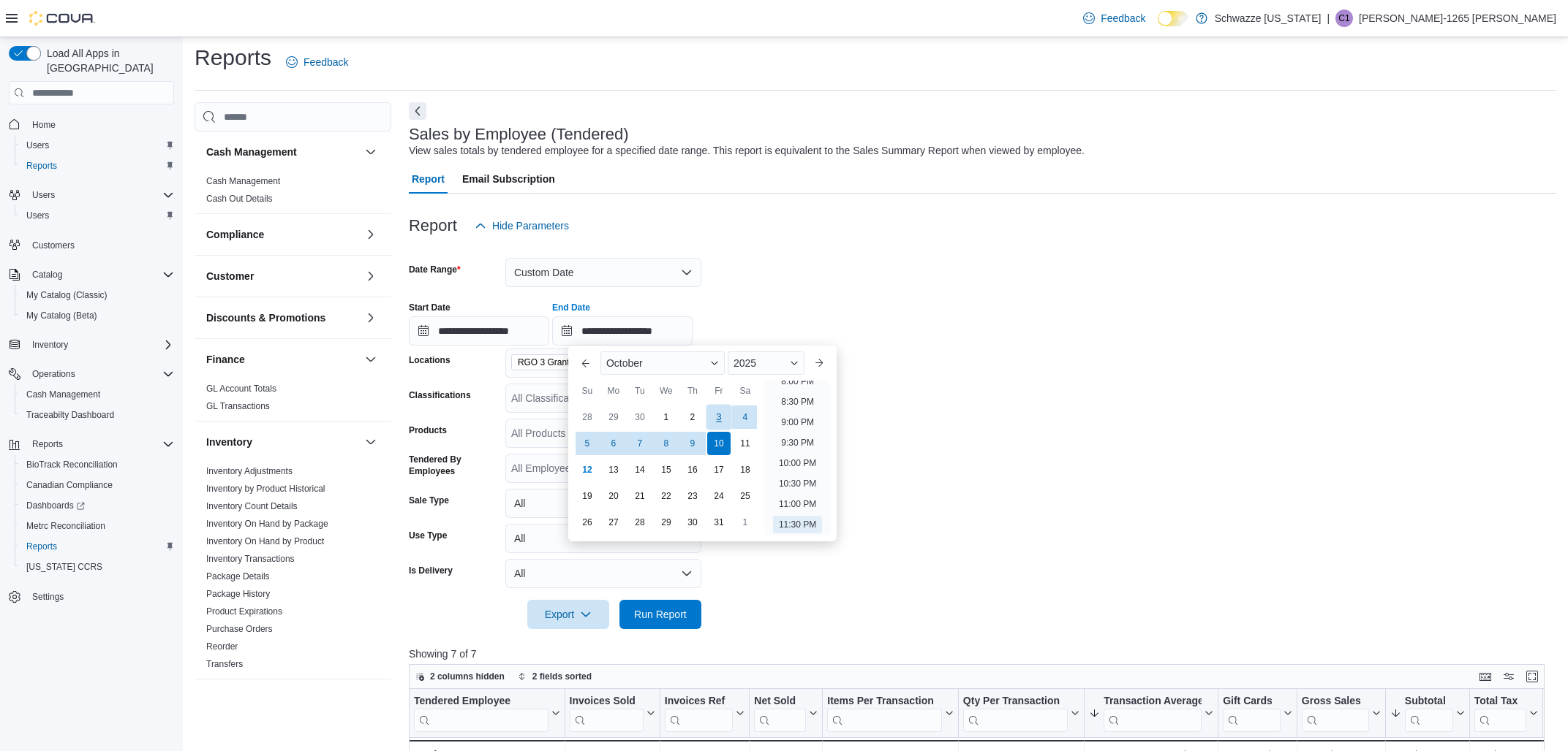
click at [711, 414] on div "3" at bounding box center [719, 417] width 26 height 26
type input "**********"
click at [721, 417] on div "3" at bounding box center [719, 417] width 26 height 26
click at [665, 605] on span "Run Report" at bounding box center [660, 614] width 64 height 30
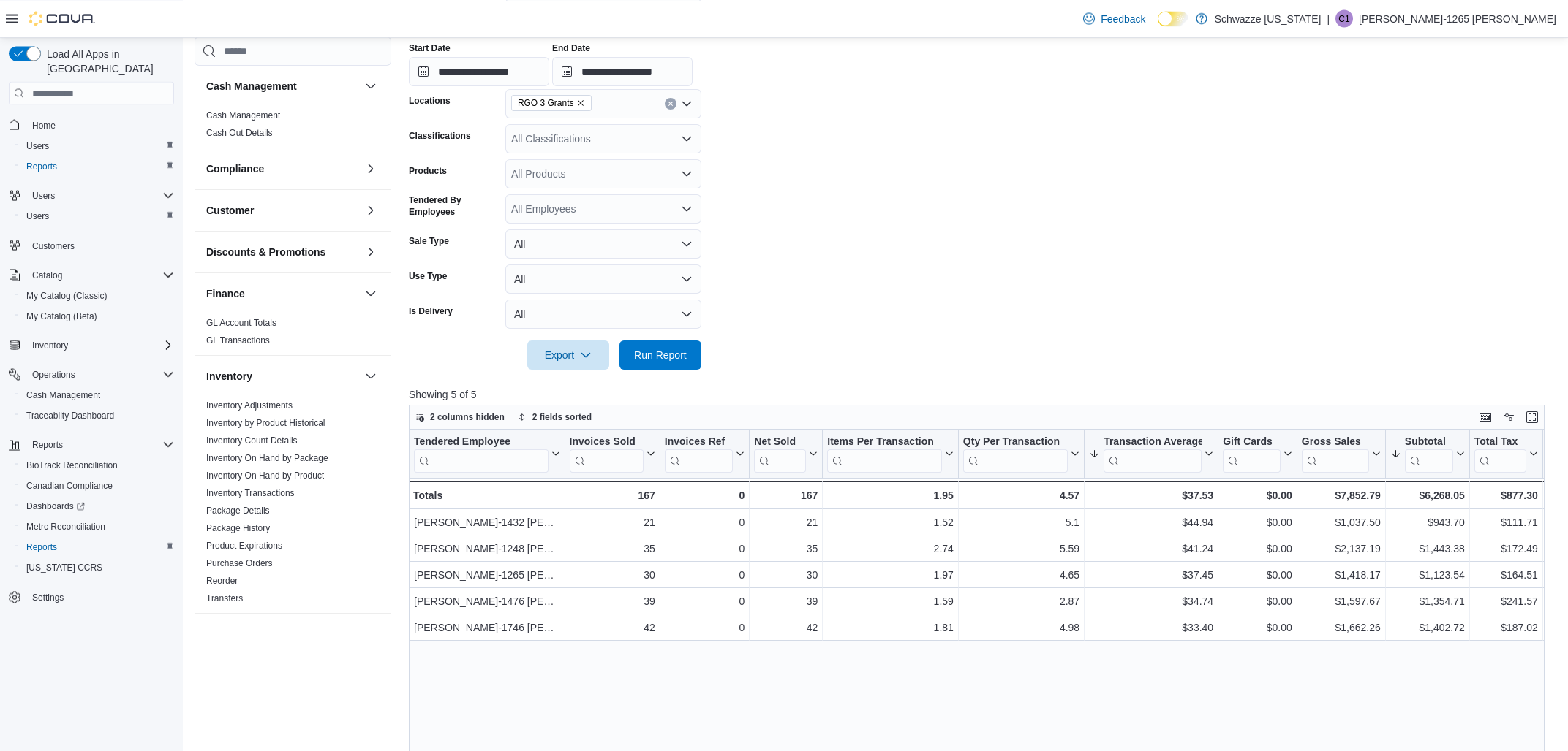
scroll to position [85, 0]
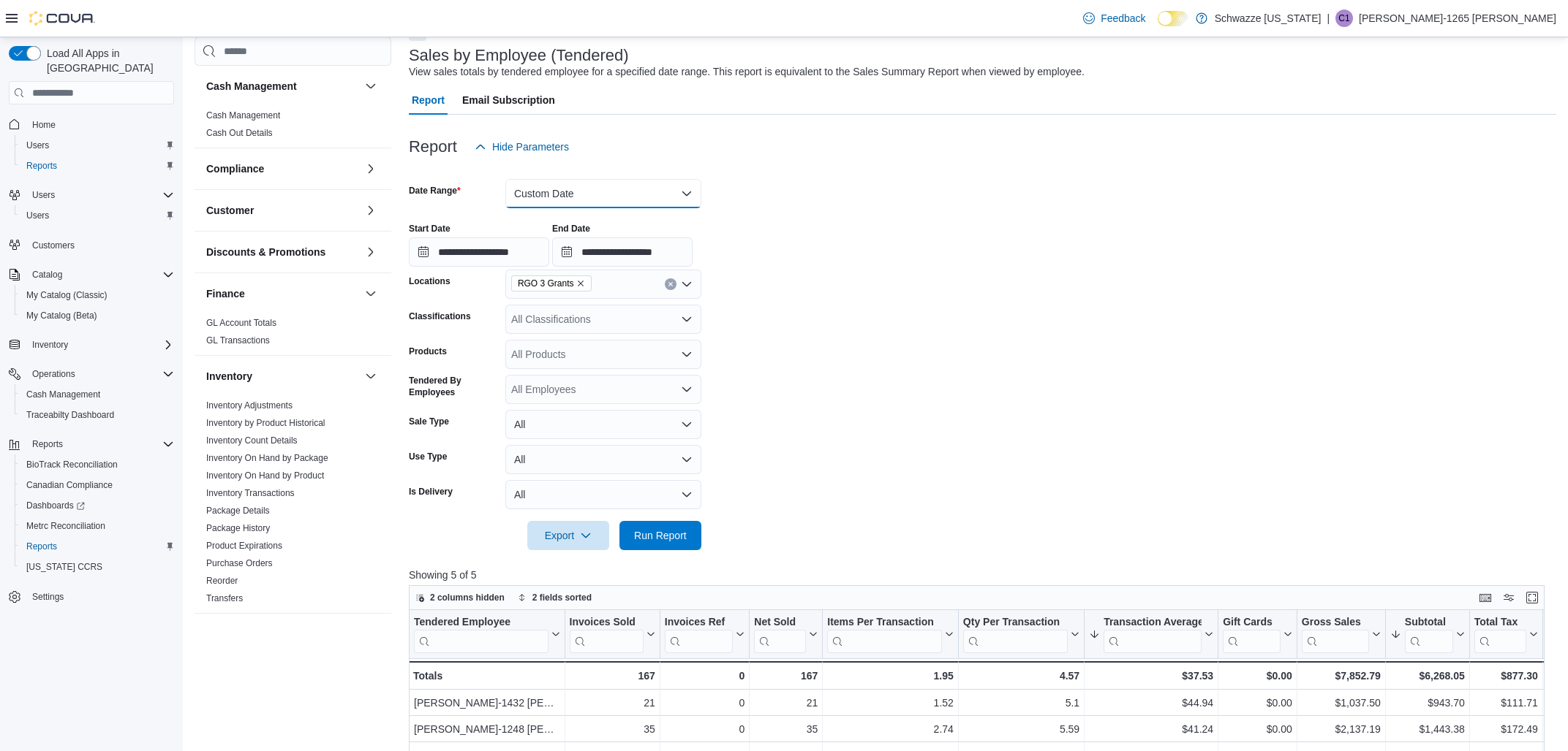
click at [588, 204] on button "Custom Date" at bounding box center [603, 193] width 196 height 30
click at [554, 247] on span "[DATE]" at bounding box center [612, 253] width 167 height 18
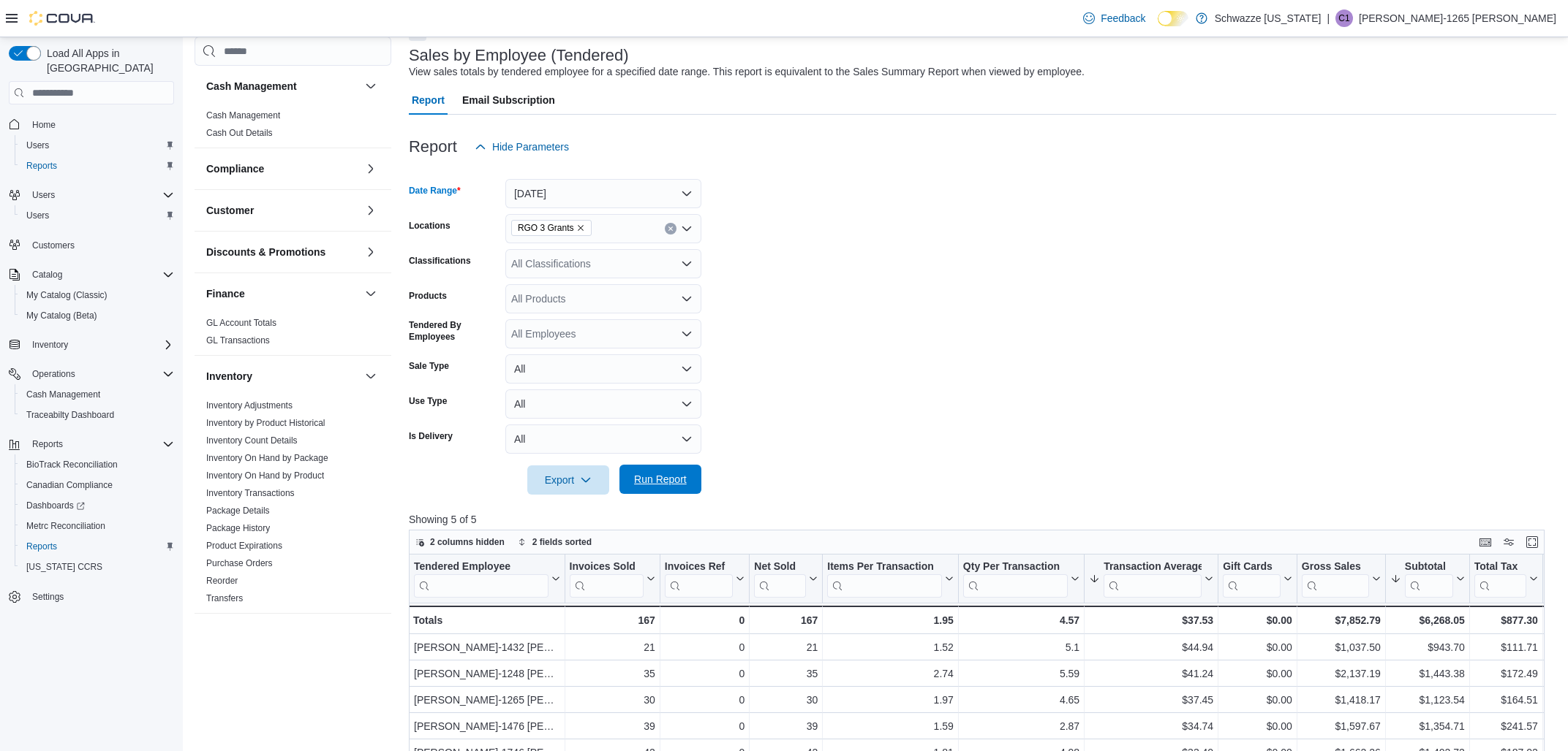
click at [667, 488] on span "Run Report" at bounding box center [660, 480] width 64 height 30
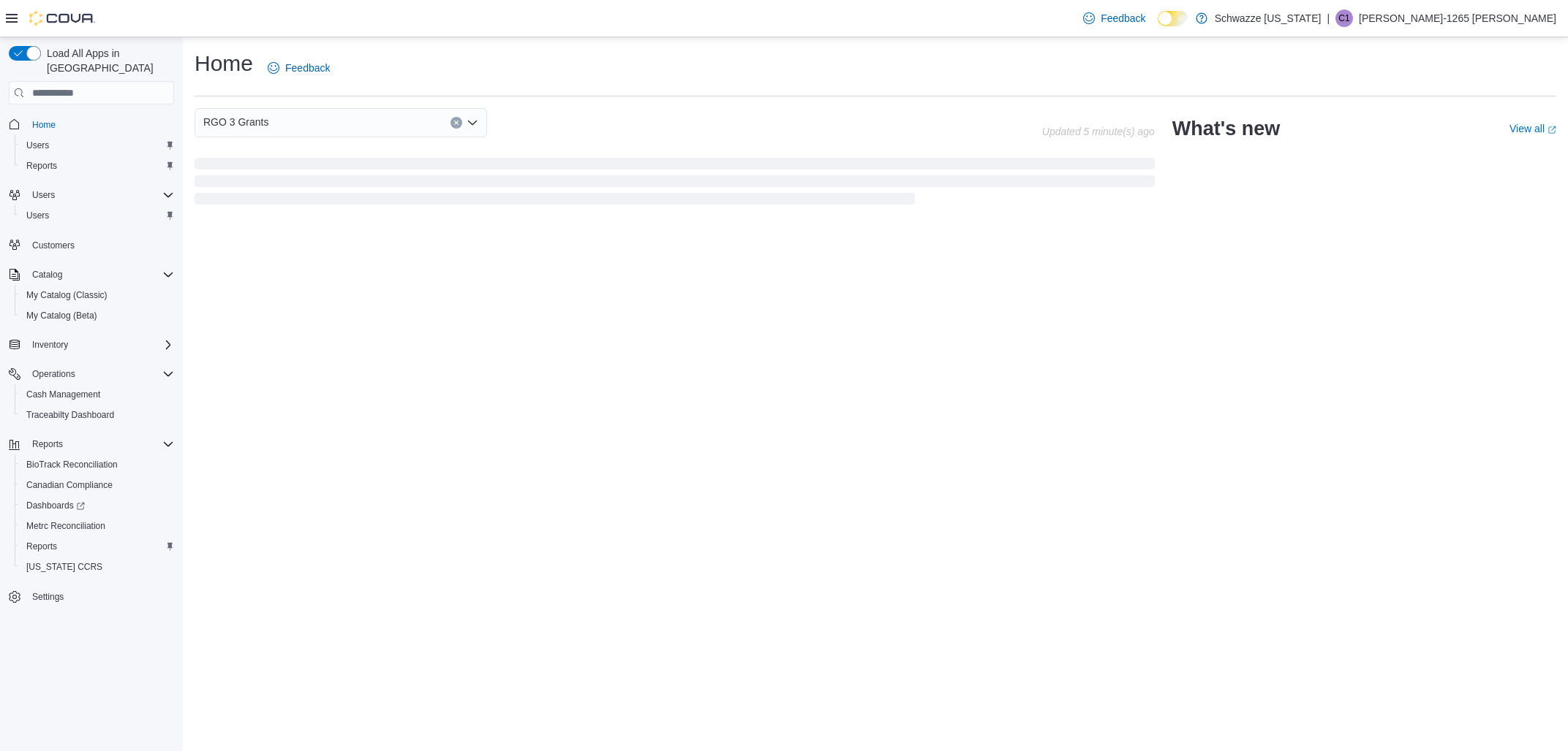
click at [1567, 538] on div "Home Feedback RGO 3 Grants Updated 5 minute(s) ago What's new View all (opens i…" at bounding box center [875, 395] width 1385 height 714
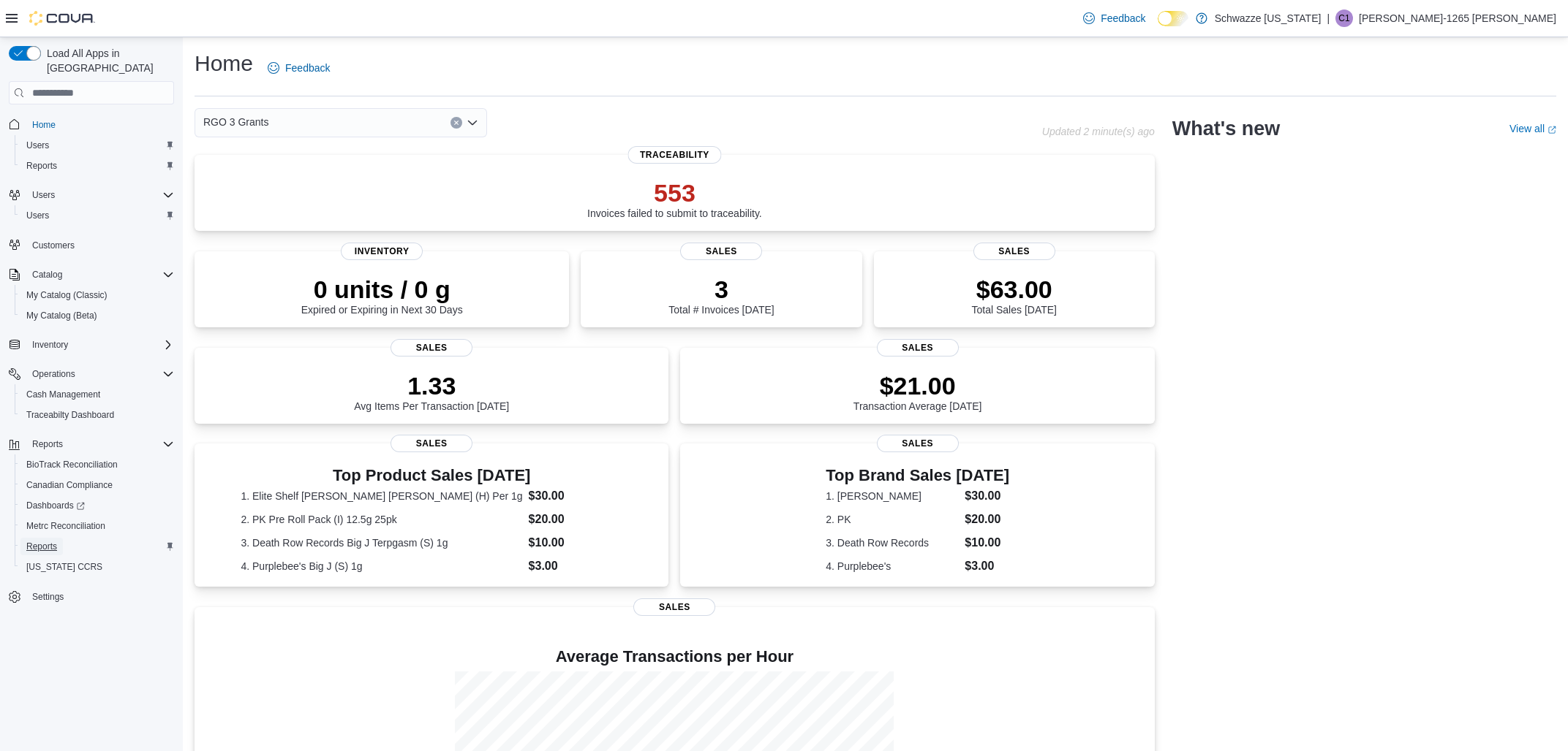
click at [46, 541] on span "Reports" at bounding box center [41, 547] width 31 height 12
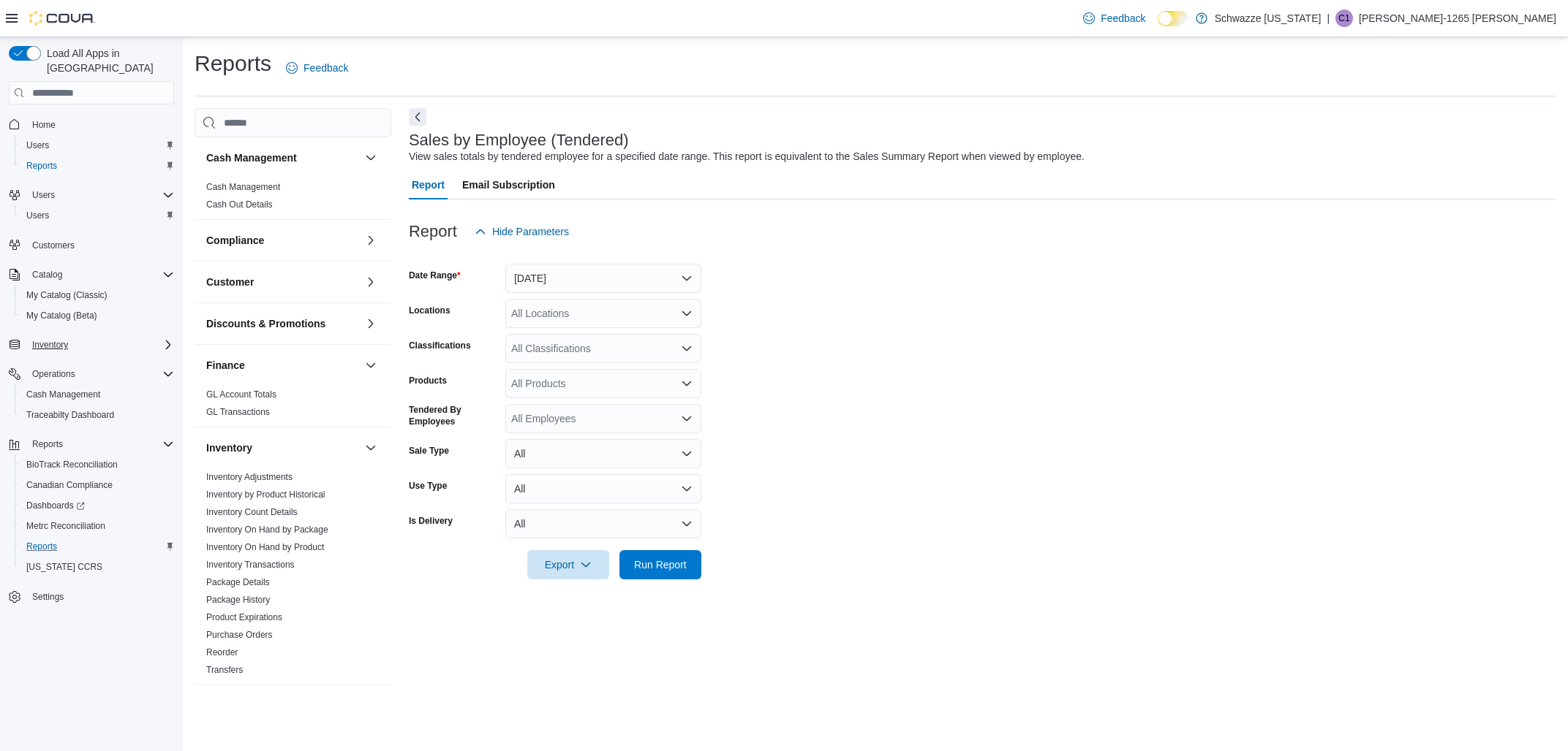
click at [148, 337] on div "Inventory" at bounding box center [101, 345] width 148 height 18
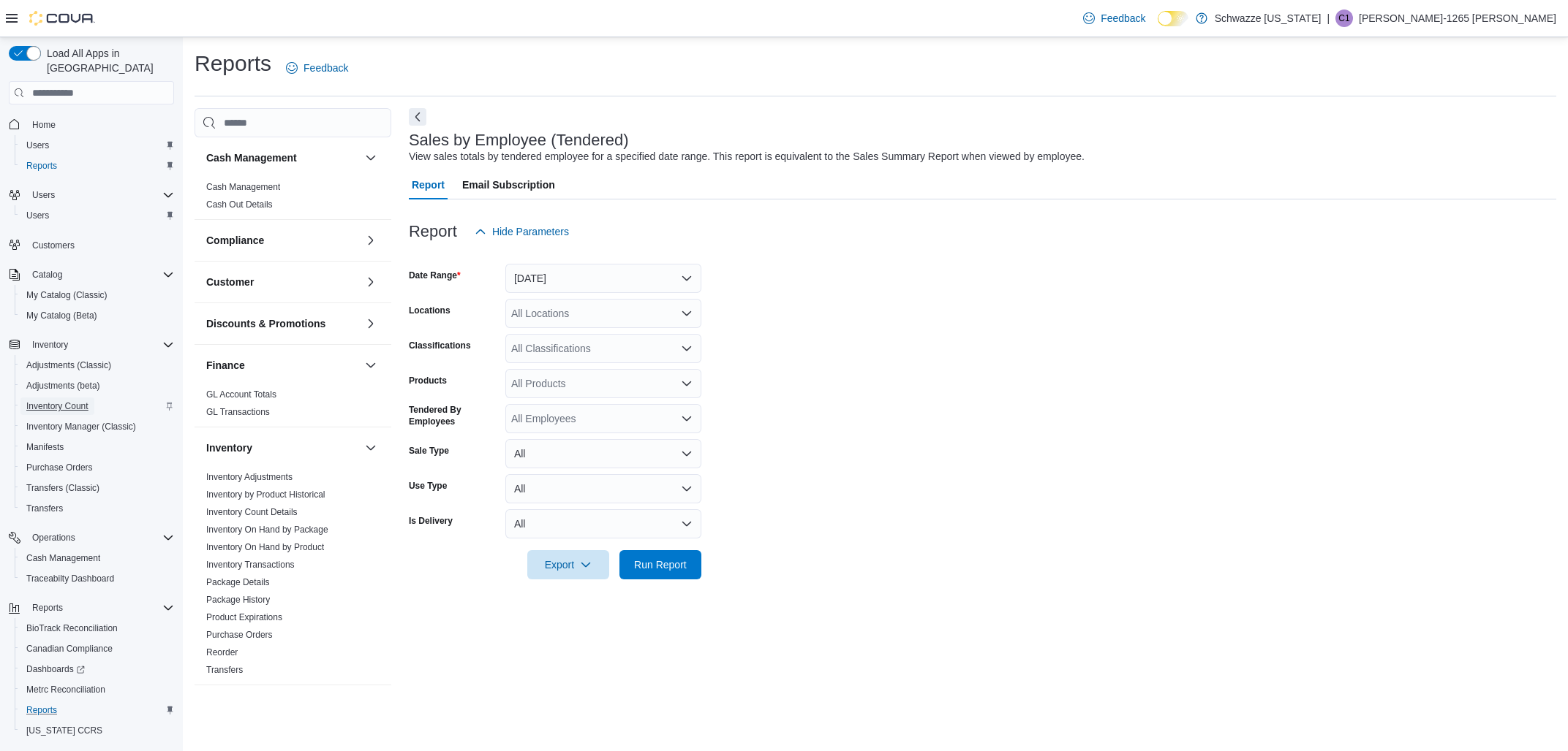
click at [64, 401] on span "Inventory Count" at bounding box center [57, 407] width 62 height 12
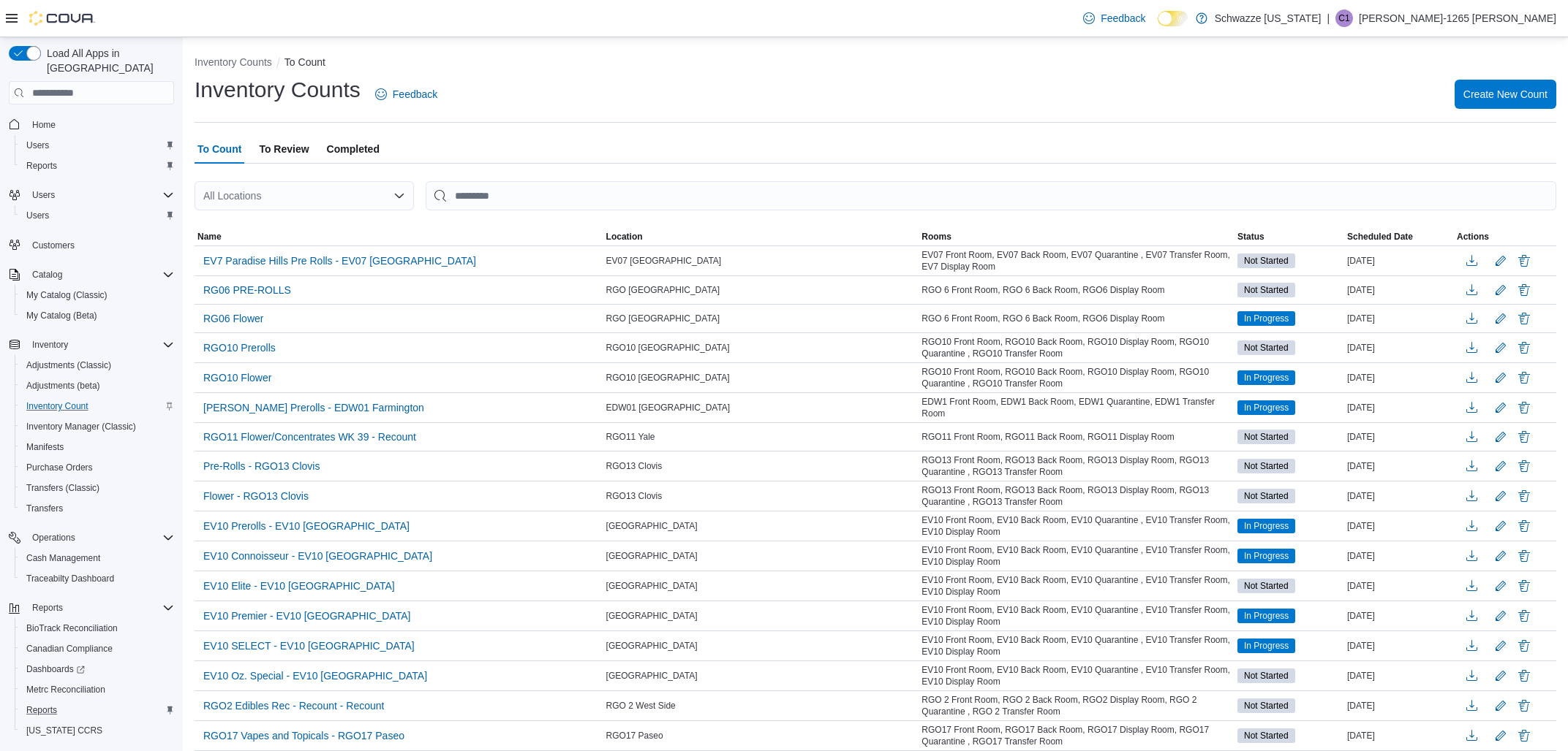
click at [292, 189] on div "All Locations" at bounding box center [304, 196] width 219 height 30
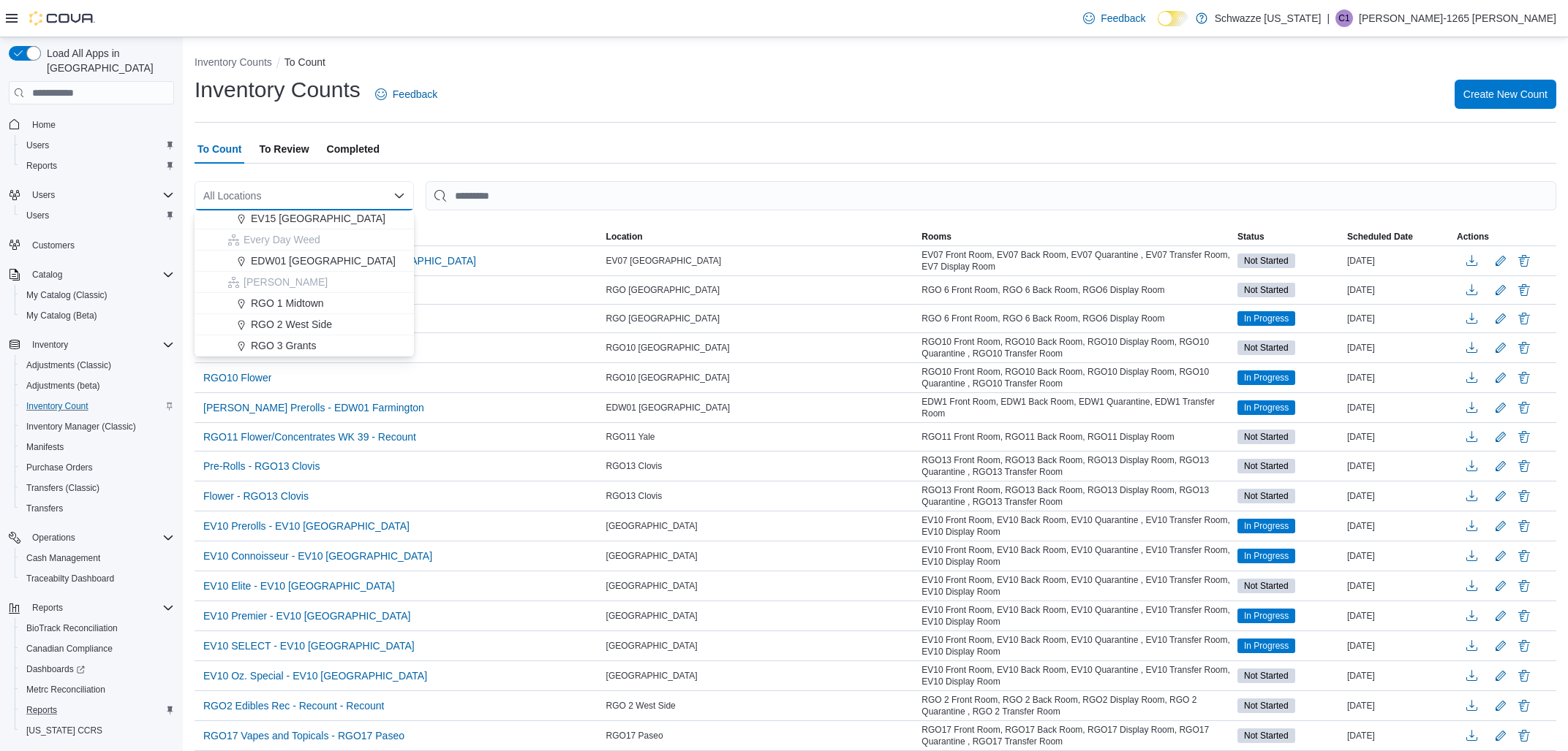
scroll to position [342, 0]
click at [297, 330] on span "RGO 3 Grants" at bounding box center [283, 323] width 65 height 15
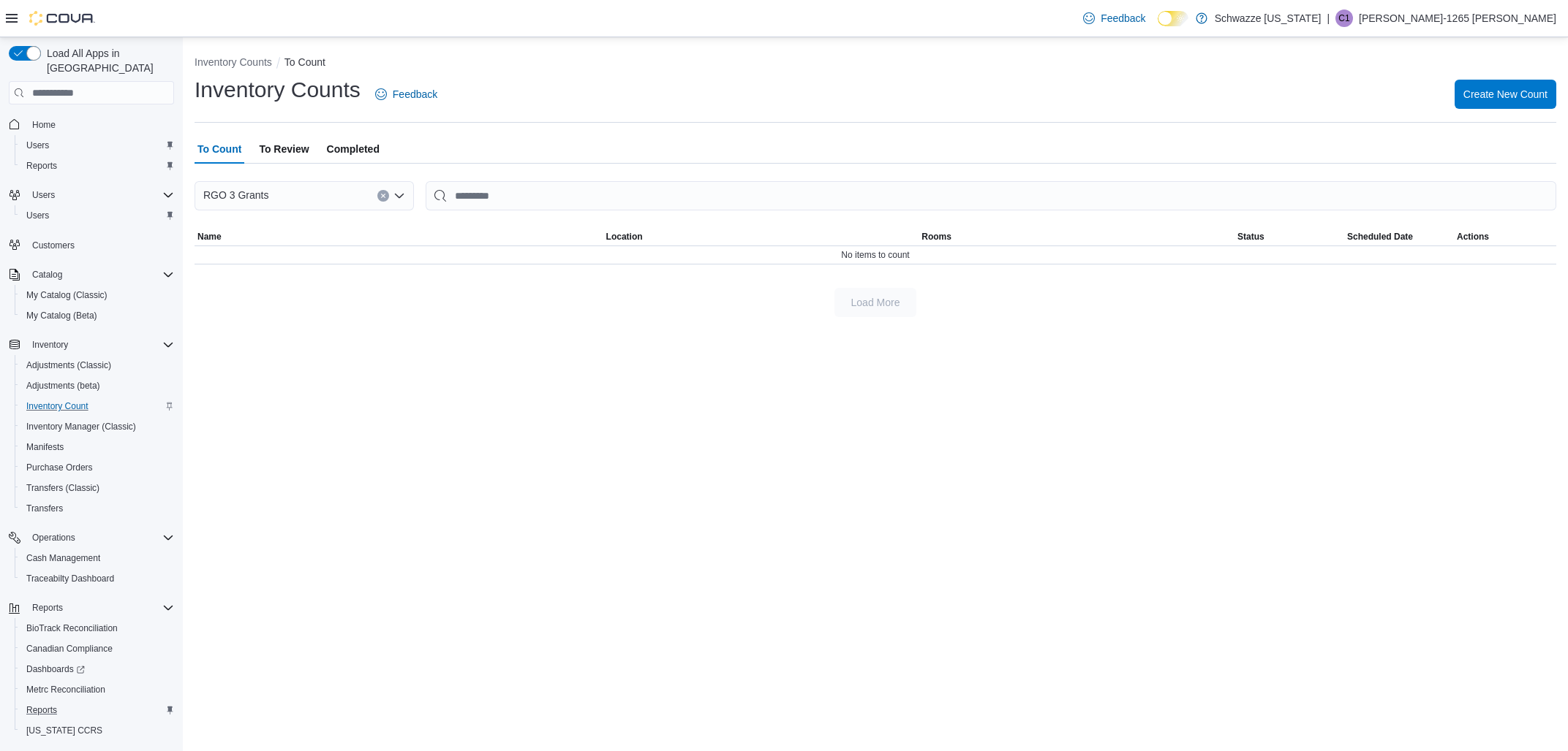
click at [291, 142] on span "To Review" at bounding box center [283, 149] width 49 height 30
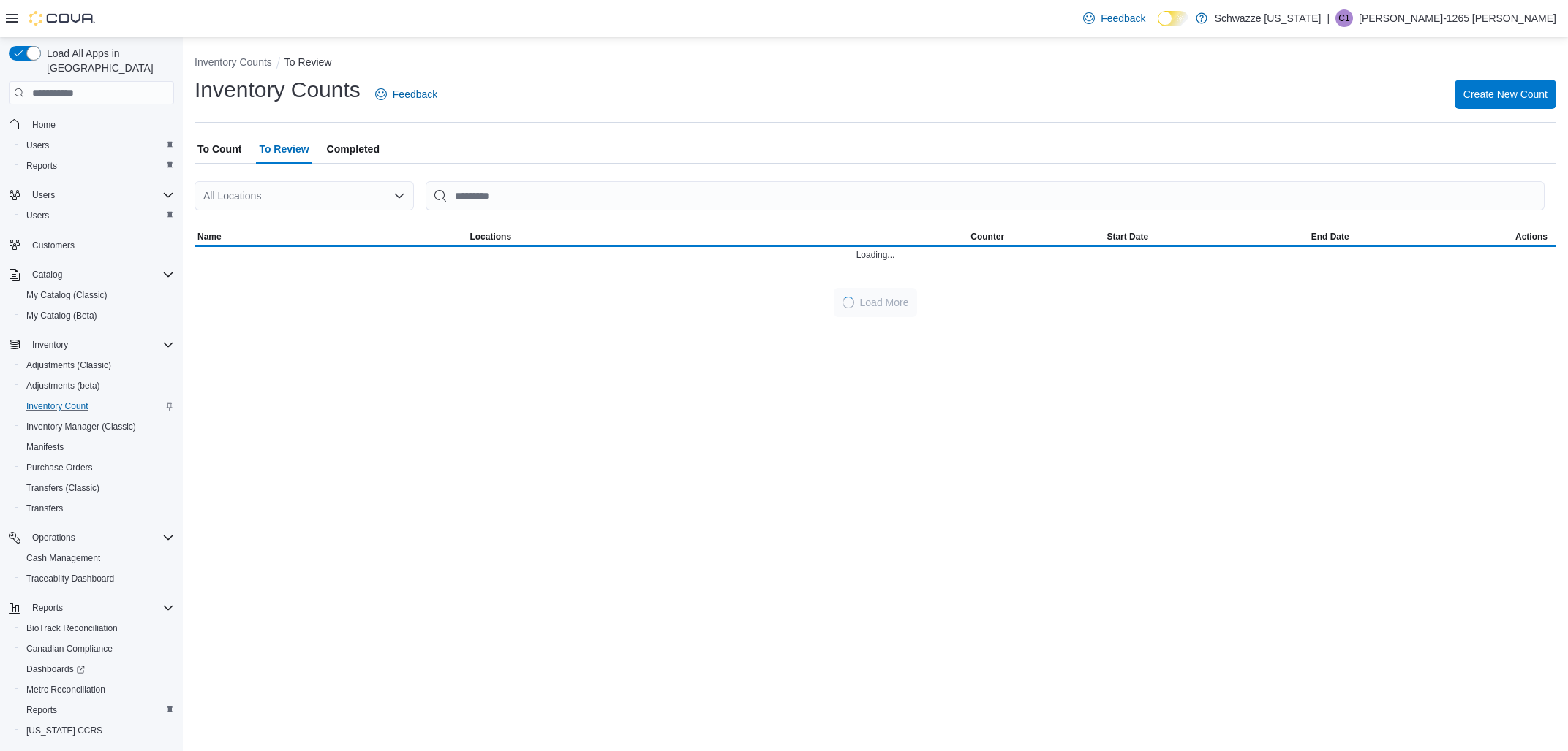
click at [287, 188] on div "All Locations" at bounding box center [304, 196] width 219 height 30
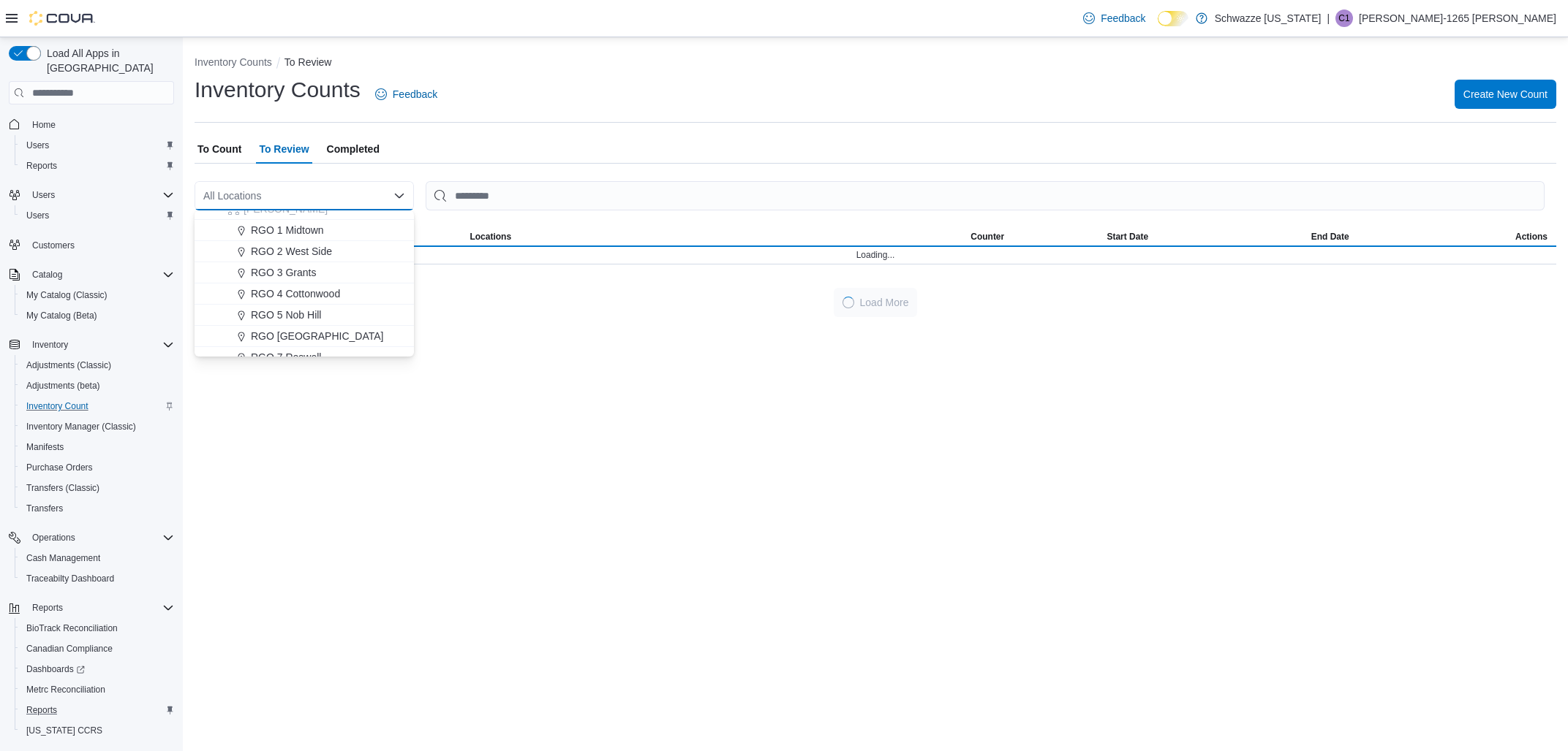
scroll to position [411, 0]
click at [286, 252] on span "RGO 3 Grants" at bounding box center [283, 255] width 65 height 15
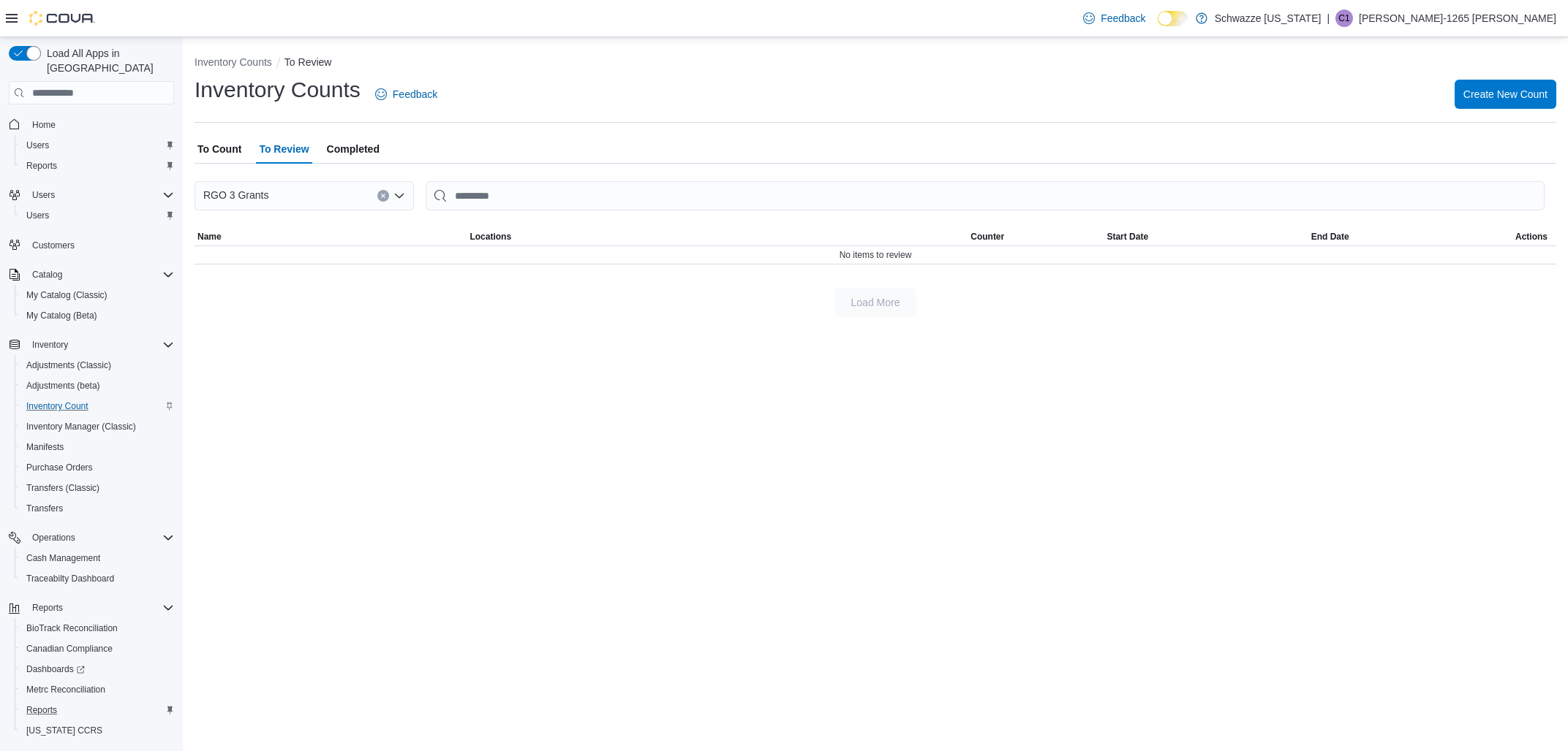
click at [332, 149] on span "Completed" at bounding box center [353, 149] width 52 height 30
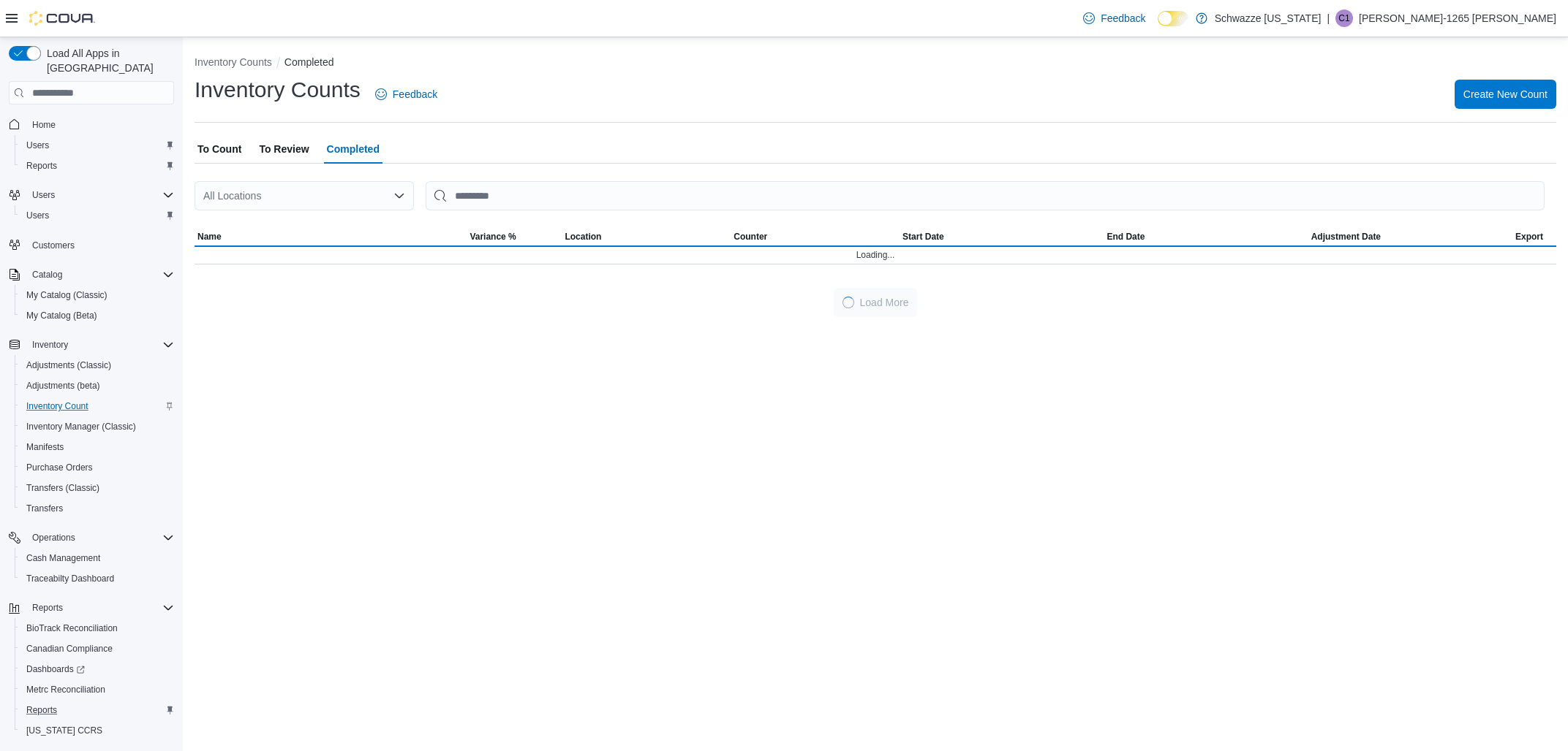
click at [317, 190] on div "All Locations" at bounding box center [304, 196] width 219 height 30
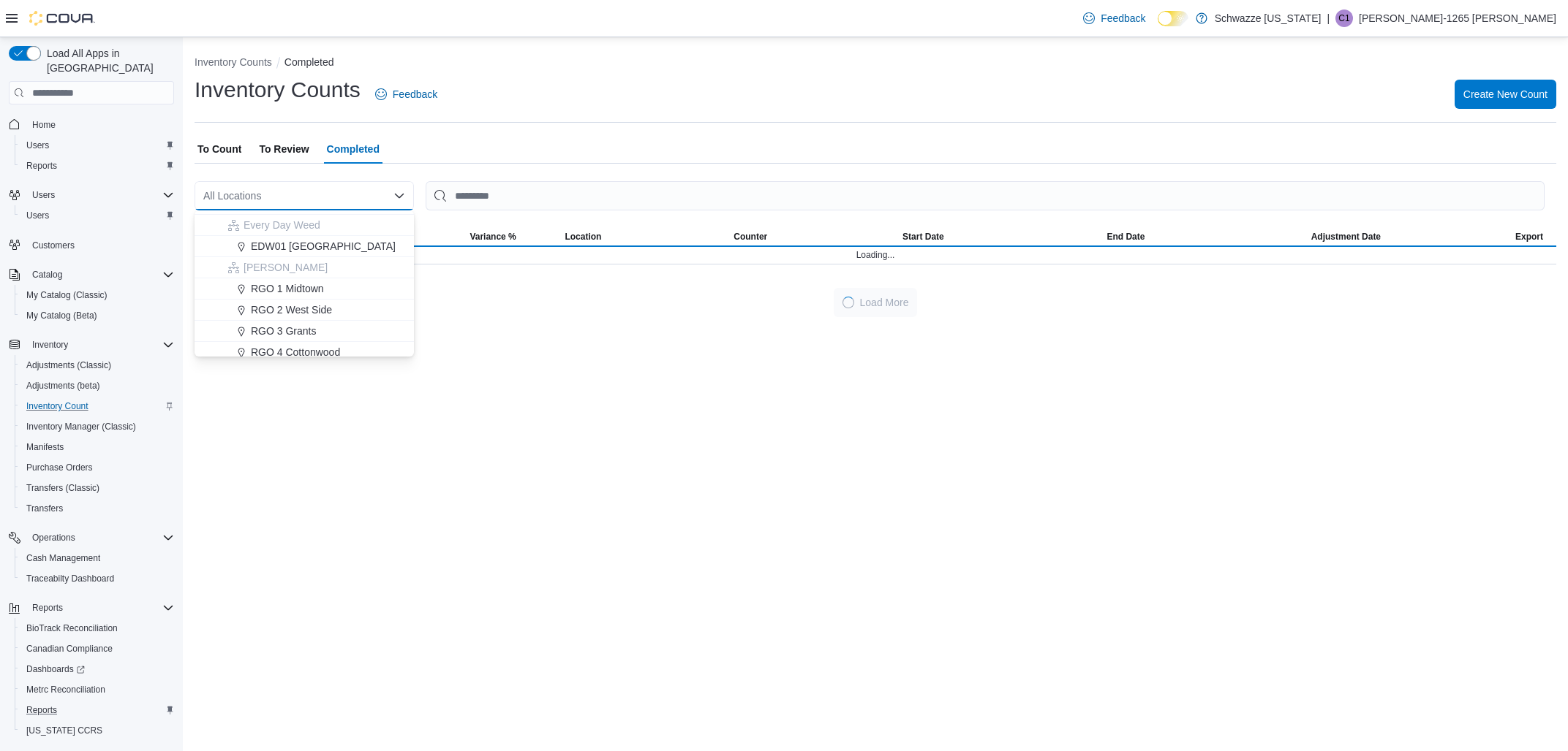
scroll to position [342, 0]
click at [301, 319] on span "RGO 3 Grants" at bounding box center [283, 323] width 65 height 15
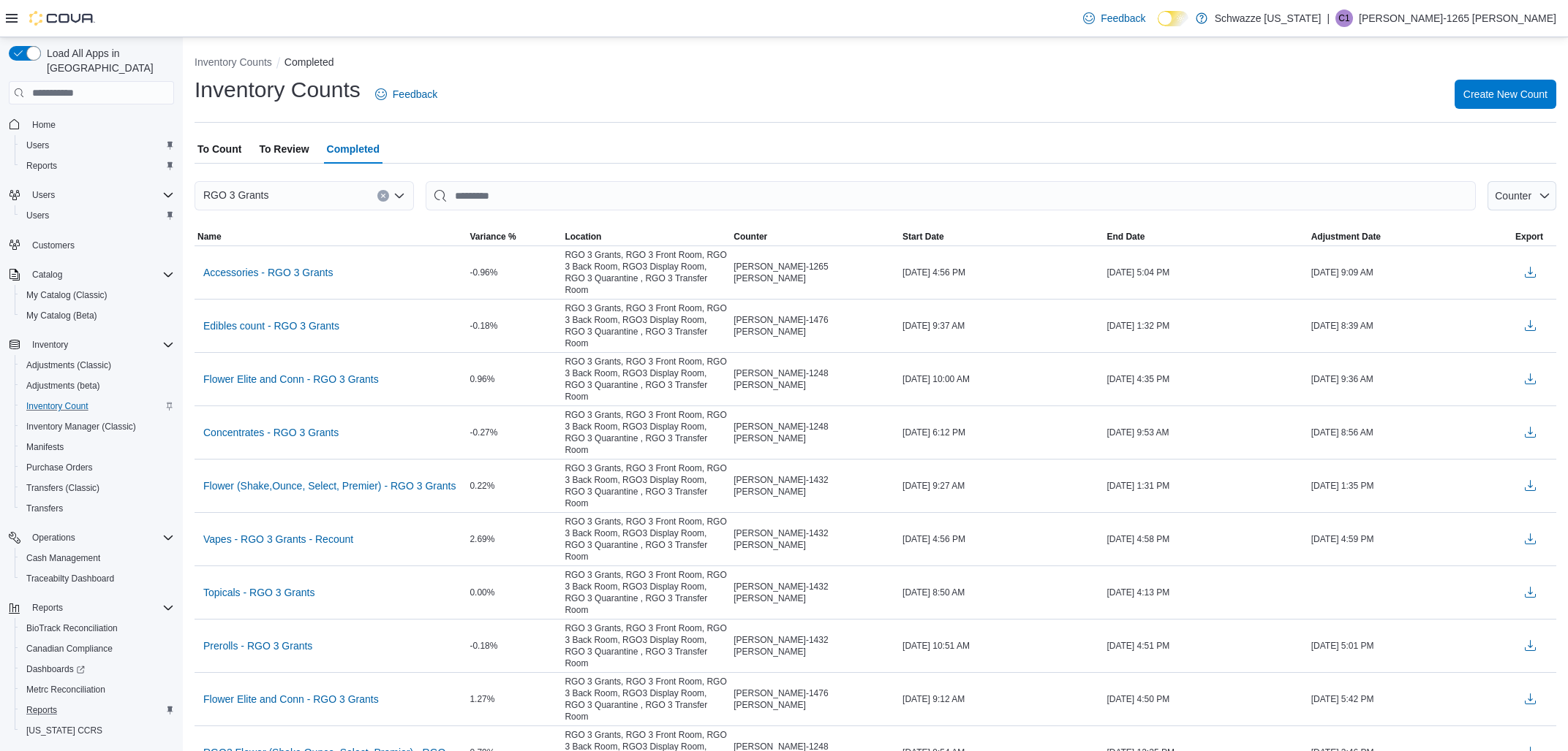
click at [382, 201] on button "Clear input" at bounding box center [383, 196] width 12 height 12
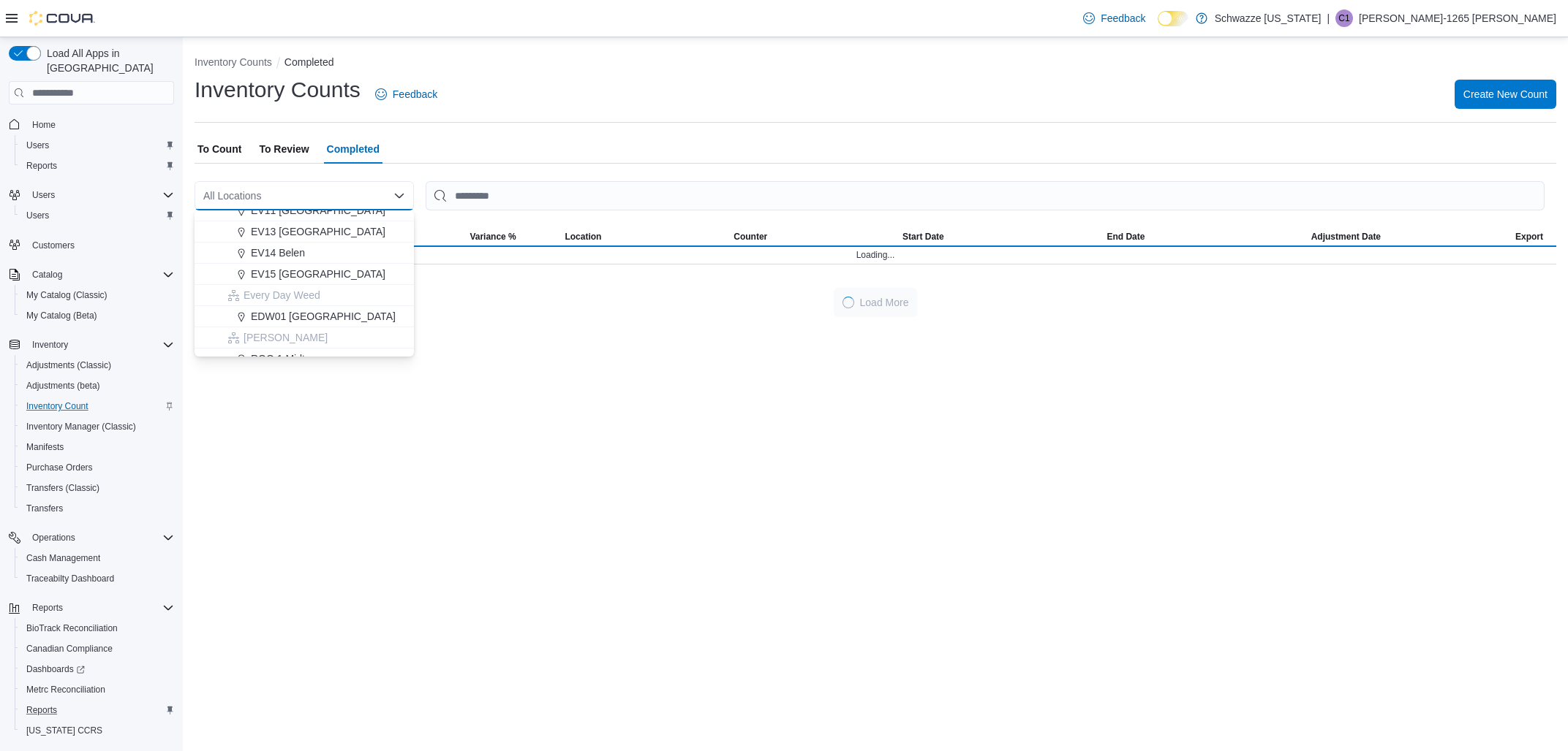
scroll to position [274, 0]
click at [297, 303] on span "EDW01 [GEOGRAPHIC_DATA]" at bounding box center [323, 307] width 145 height 15
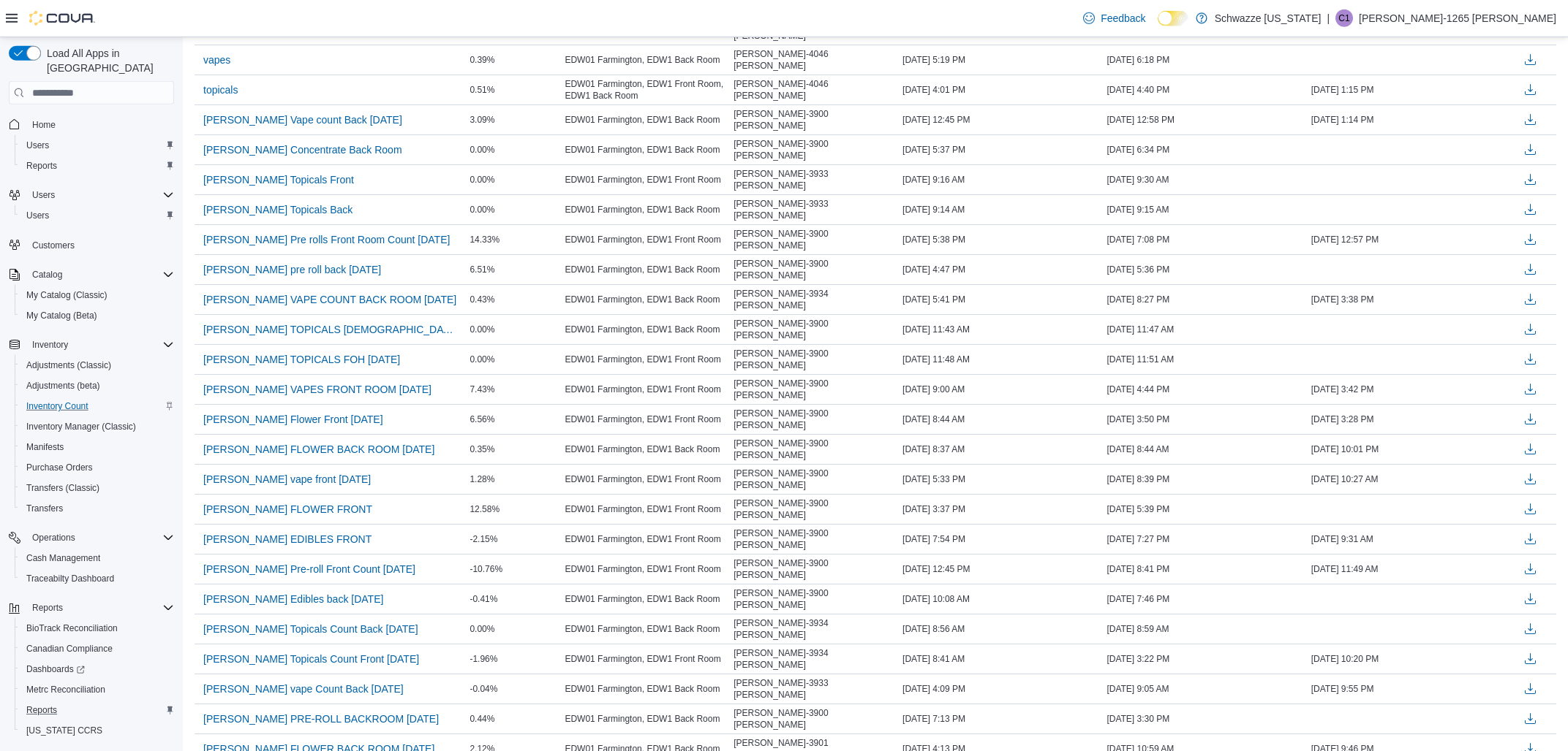
scroll to position [997, 0]
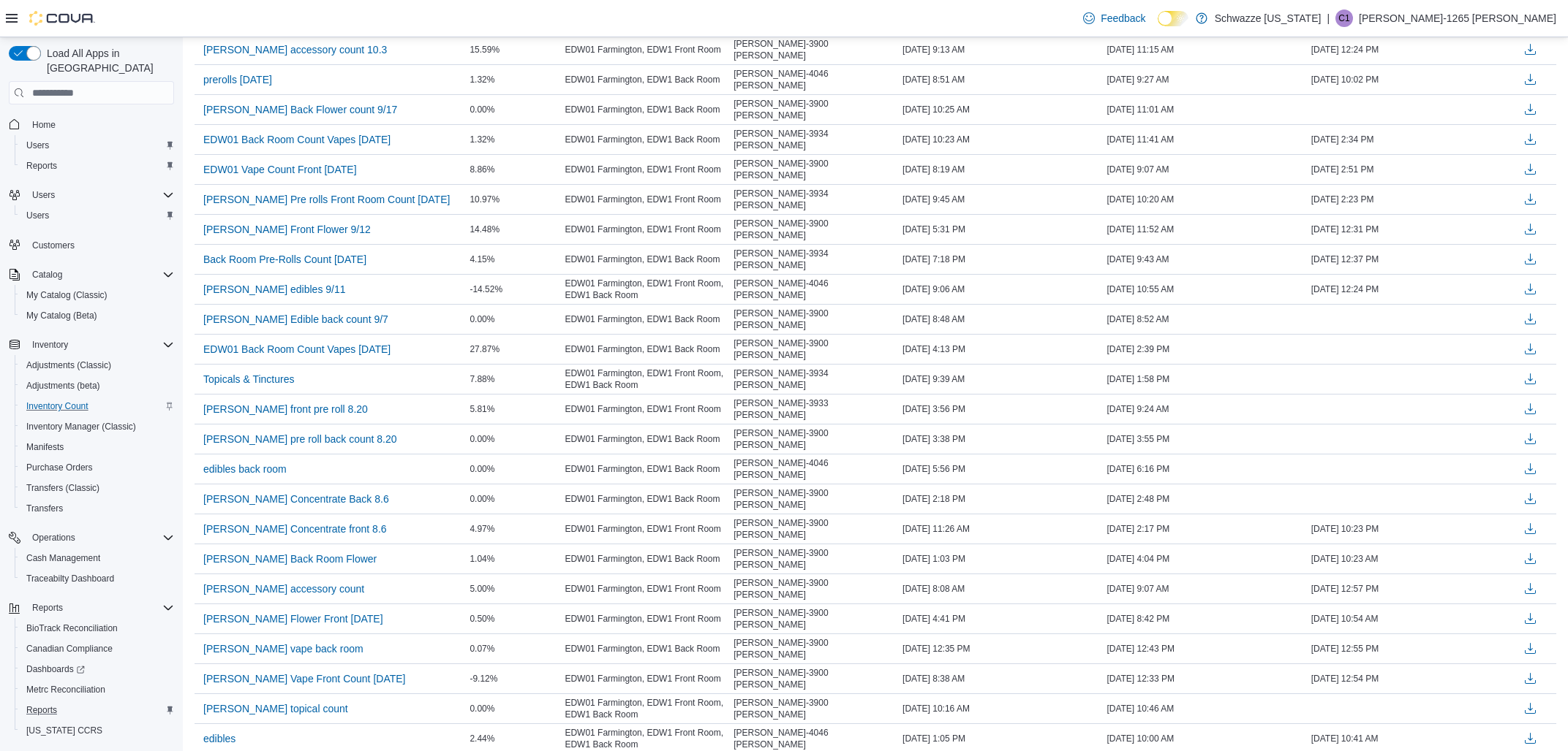
scroll to position [0, 0]
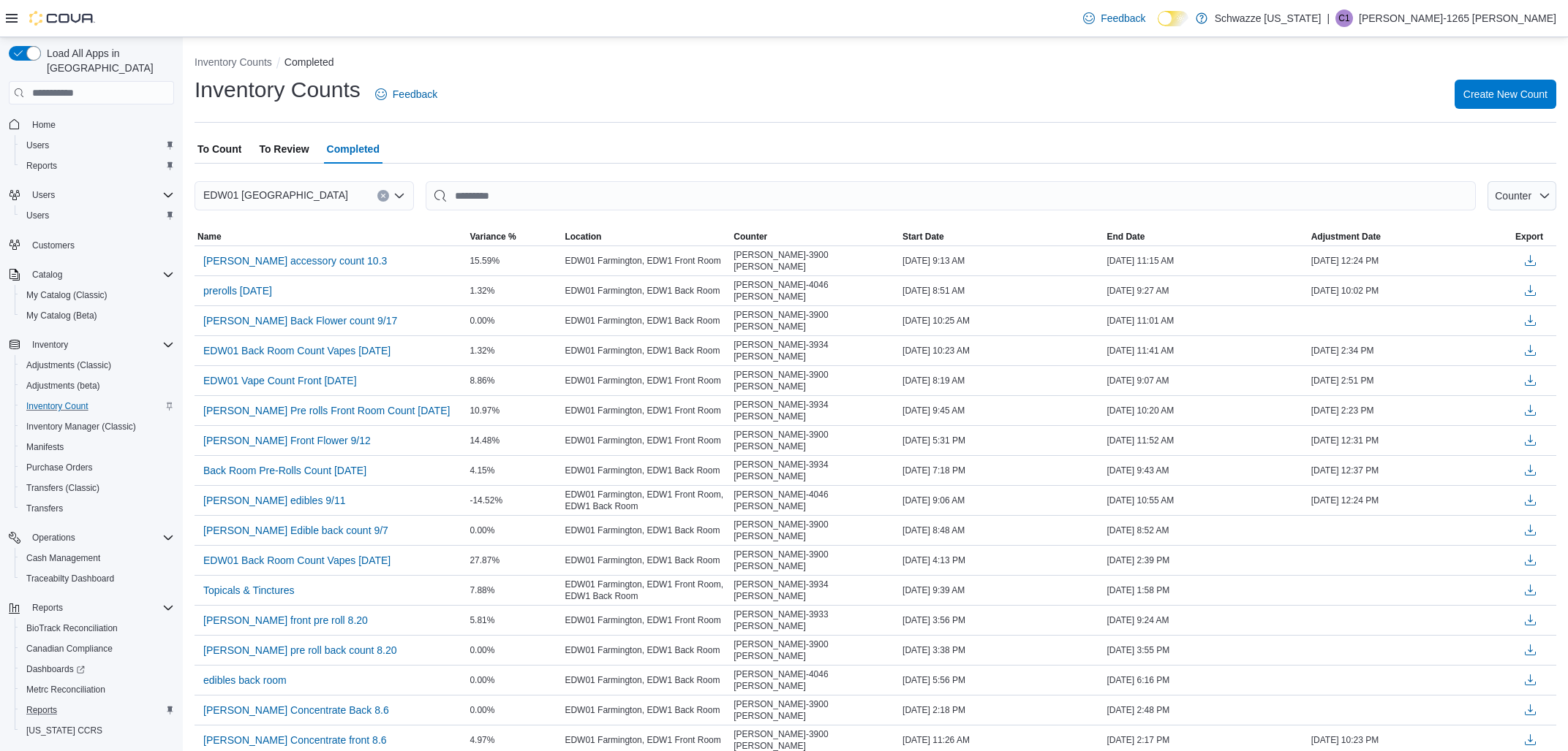
click at [230, 155] on span "To Count" at bounding box center [219, 149] width 43 height 30
